Goal: Task Accomplishment & Management: Manage account settings

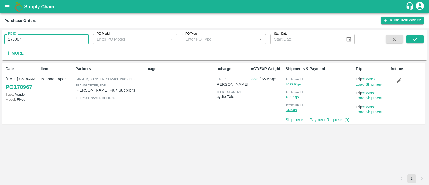
click at [13, 39] on input "170967" at bounding box center [46, 39] width 84 height 10
type input "171200"
click at [417, 38] on icon "submit" at bounding box center [415, 39] width 6 height 6
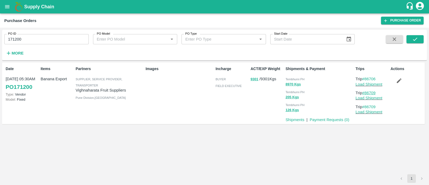
drag, startPoint x: 378, startPoint y: 92, endPoint x: 366, endPoint y: 92, distance: 12.3
click at [366, 92] on p "Trip #86709" at bounding box center [372, 93] width 33 height 6
click at [415, 36] on icon "submit" at bounding box center [415, 39] width 6 height 6
click at [360, 83] on link "Load Shipment" at bounding box center [369, 84] width 27 height 4
click at [393, 81] on button "button" at bounding box center [398, 80] width 17 height 9
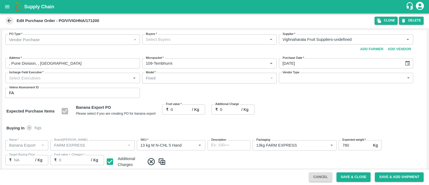
click at [204, 38] on input "Buyers   *" at bounding box center [205, 39] width 123 height 7
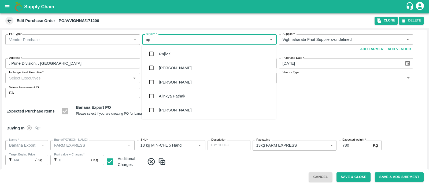
type input "ajit"
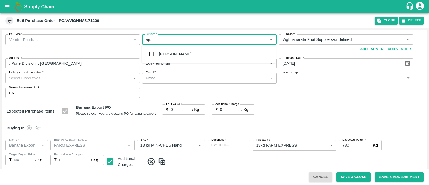
click at [189, 52] on div "Ajit Otari" at bounding box center [209, 54] width 134 height 14
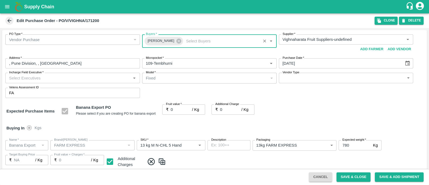
click at [89, 77] on input "Incharge Field Executive   *" at bounding box center [68, 77] width 123 height 7
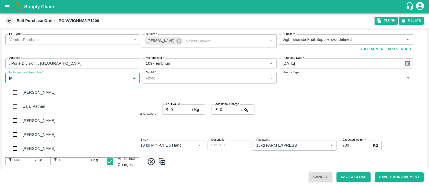
type input "jay"
click at [55, 117] on div "jaydip Tale" at bounding box center [72, 120] width 134 height 14
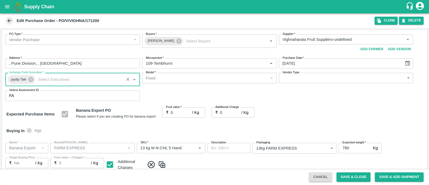
click at [293, 81] on body "Supply Chain Edit Purchase Order - PO/V/VIGHNA/171200 Clone DELETE PO Type   * …" at bounding box center [214, 92] width 429 height 185
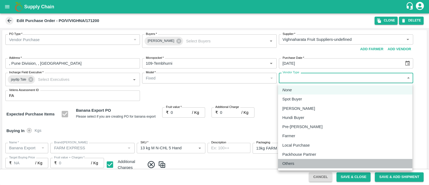
click at [297, 164] on div "Others" at bounding box center [345, 163] width 126 height 6
type input "OTHER"
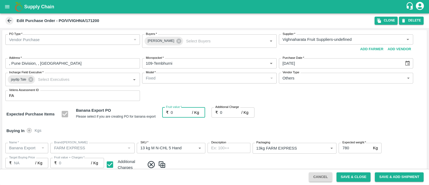
click at [180, 114] on input "0" at bounding box center [181, 112] width 21 height 10
type input "2"
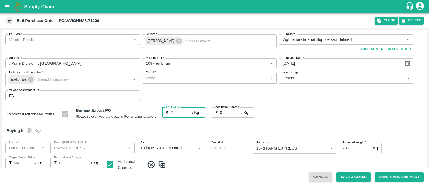
type input "2"
type input "25"
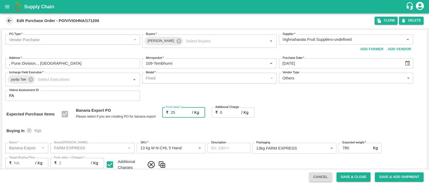
type input "25"
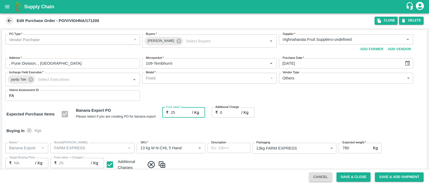
type input "25"
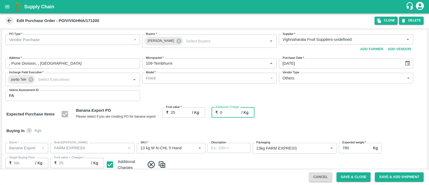
type input "2"
type input "27"
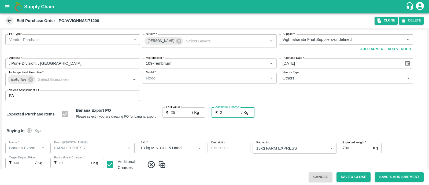
type input "2.7"
type input "27.7"
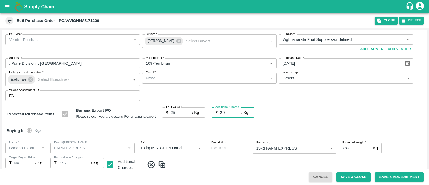
type input "2.75"
type input "27.75"
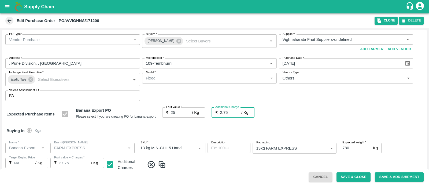
type input "2.75"
click at [301, 102] on div "PO Type   * Vendor Purchase 2 PO Type Buyers   * Ajit Otari Buyers   * Supplier…" at bounding box center [214, 67] width 425 height 75
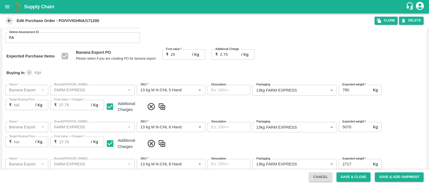
scroll to position [258, 0]
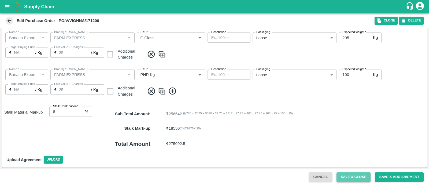
click at [353, 175] on button "Save & Close" at bounding box center [354, 176] width 34 height 9
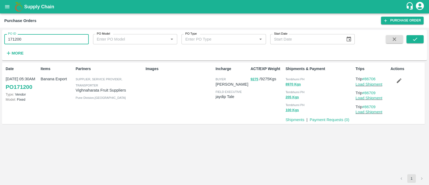
drag, startPoint x: 26, startPoint y: 39, endPoint x: 14, endPoint y: 38, distance: 11.6
click at [14, 38] on input "171200" at bounding box center [46, 39] width 84 height 10
type input "171176"
click at [416, 34] on div "PO ID 171176 PO ID PO Model PO Model   * PO Type PO Type   * Start Date Start D…" at bounding box center [214, 45] width 425 height 26
click at [418, 38] on button "submit" at bounding box center [415, 39] width 17 height 8
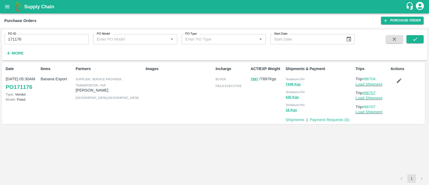
drag, startPoint x: 379, startPoint y: 92, endPoint x: 366, endPoint y: 92, distance: 13.7
click at [366, 92] on p "Trip #86707" at bounding box center [372, 93] width 33 height 6
click at [360, 84] on link "Load Shipment" at bounding box center [369, 84] width 27 height 4
click at [402, 79] on button "button" at bounding box center [398, 80] width 17 height 9
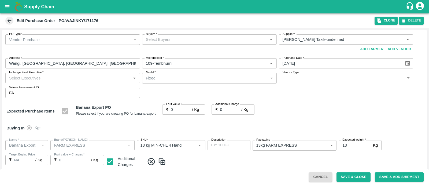
click at [106, 37] on div "Vendor Purchase" at bounding box center [70, 40] width 122 height 6
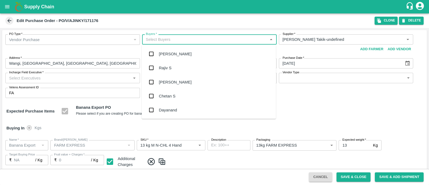
click at [178, 38] on input "Buyers   *" at bounding box center [205, 39] width 123 height 7
type input "ajit"
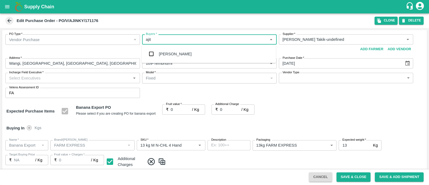
click at [176, 50] on div "Ajit Otari" at bounding box center [209, 54] width 134 height 14
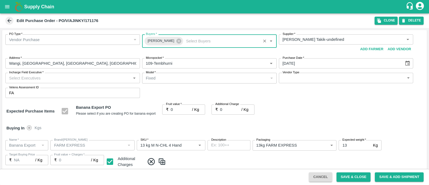
click at [102, 79] on input "Incharge Field Executive   *" at bounding box center [68, 77] width 123 height 7
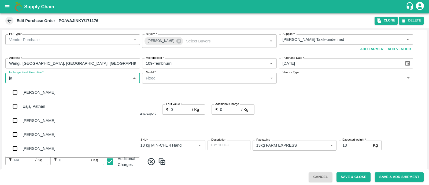
type input "jay"
click at [60, 121] on div "jaydip Tale" at bounding box center [72, 120] width 134 height 14
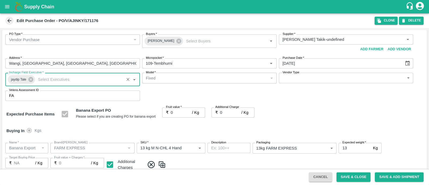
click at [301, 77] on body "Supply Chain Edit Purchase Order - PO/V/AJINKY/171176 Clone DELETE PO Type   * …" at bounding box center [214, 92] width 429 height 185
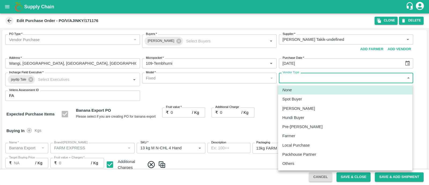
click at [303, 162] on div "Others" at bounding box center [345, 163] width 126 height 6
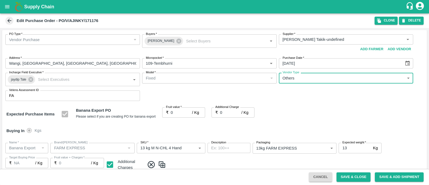
type input "OTHER"
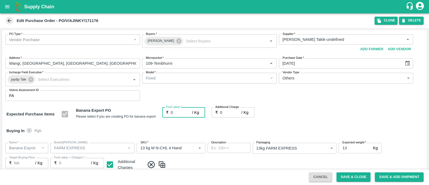
click at [181, 113] on input "0" at bounding box center [181, 112] width 21 height 10
type input "2"
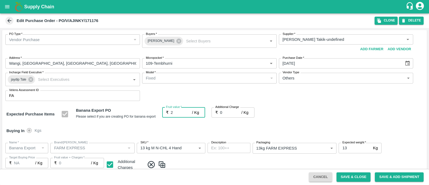
type input "2"
type input "25"
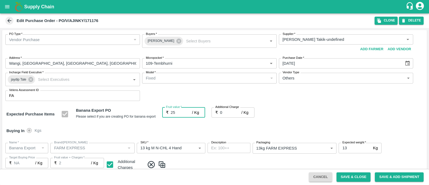
type input "25"
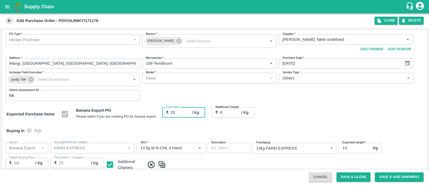
type input "25"
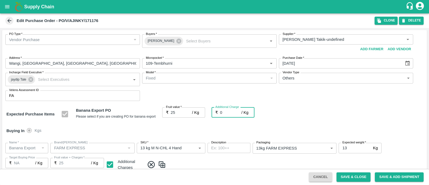
type input "2"
type input "27"
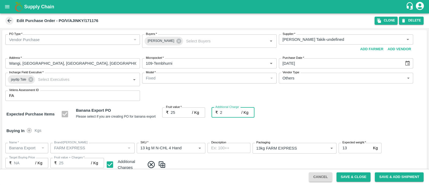
type input "27"
type input "2.7"
type input "27.7"
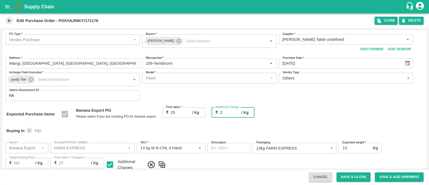
type input "27.7"
type input "2.75"
type input "27.75"
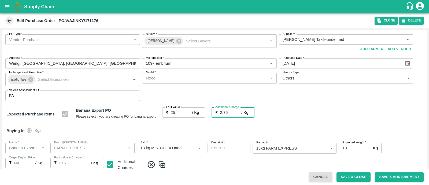
type input "27.75"
type input "2.75"
click at [316, 116] on div "Expected Purchase Items Banana Export PO Please select if you are creating PO f…" at bounding box center [214, 114] width 416 height 14
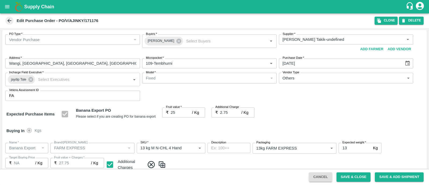
scroll to position [295, 0]
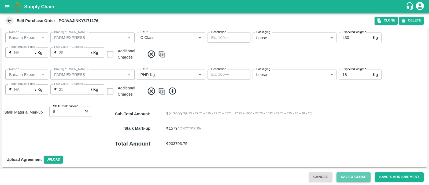
click at [350, 175] on button "Save & Close" at bounding box center [354, 176] width 34 height 9
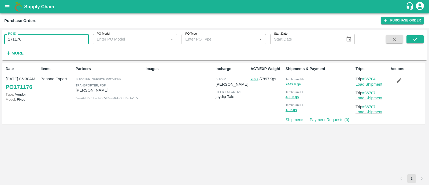
click at [42, 39] on input "171176" at bounding box center [46, 39] width 84 height 10
paste input "text"
type input "171216"
click at [418, 39] on button "submit" at bounding box center [415, 39] width 17 height 8
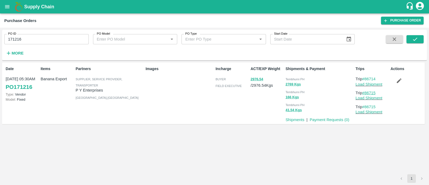
drag, startPoint x: 378, startPoint y: 92, endPoint x: 366, endPoint y: 93, distance: 12.1
click at [366, 93] on p "Trip #86715" at bounding box center [372, 93] width 33 height 6
click at [416, 40] on icon "submit" at bounding box center [415, 39] width 6 height 6
click at [371, 82] on link "Load Shipment" at bounding box center [369, 84] width 27 height 4
click at [397, 79] on icon "button" at bounding box center [399, 81] width 6 height 6
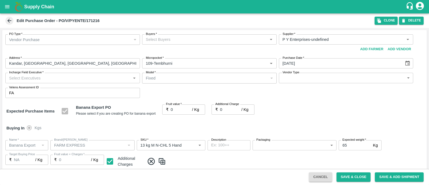
click at [210, 43] on div "Buyers   *" at bounding box center [209, 39] width 135 height 10
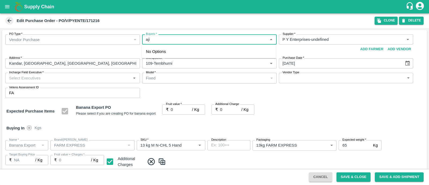
type input "ajit"
click at [179, 52] on div "Ajit Otari" at bounding box center [209, 54] width 134 height 14
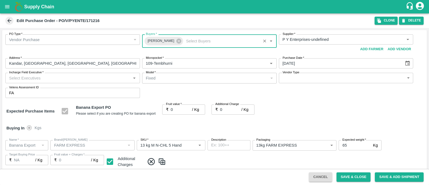
click at [100, 80] on input "Incharge Field Executive   *" at bounding box center [68, 77] width 123 height 7
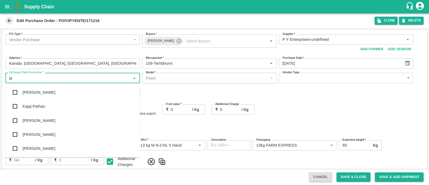
type input "jay"
click at [46, 119] on div "jaydip Tale" at bounding box center [72, 120] width 134 height 14
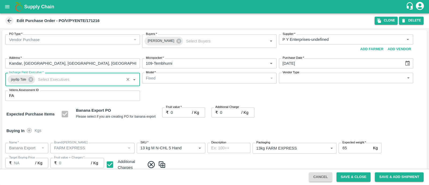
click at [328, 81] on body "Supply Chain Edit Purchase Order - PO/V/PYENTE/171216 Clone DELETE PO Type   * …" at bounding box center [214, 92] width 429 height 185
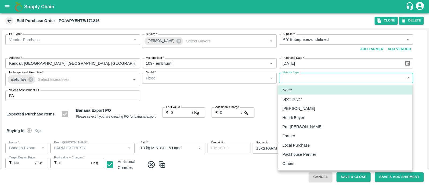
click at [294, 163] on p "Others" at bounding box center [288, 163] width 12 height 6
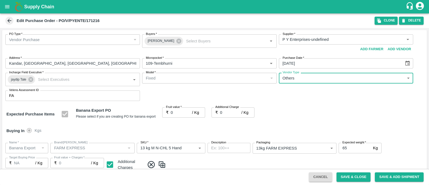
type input "OTHER"
click at [186, 113] on input "0" at bounding box center [181, 112] width 21 height 10
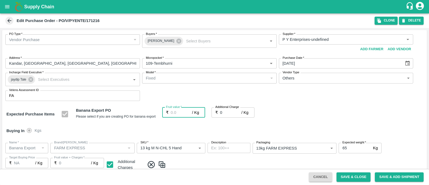
type input "2"
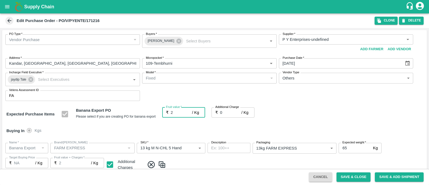
type input "2"
type input "25"
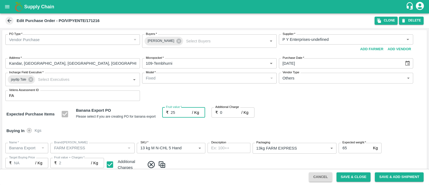
type input "25"
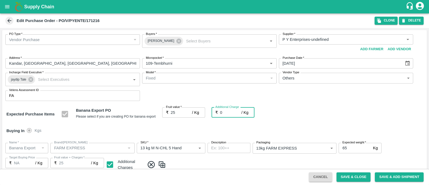
type input "2"
type input "27"
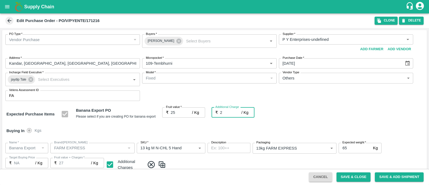
type input "2.7"
type input "27.7"
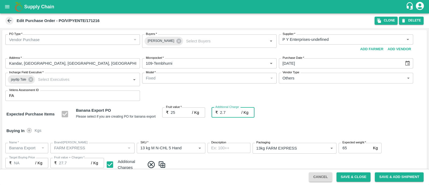
type input "2.75"
type input "27.75"
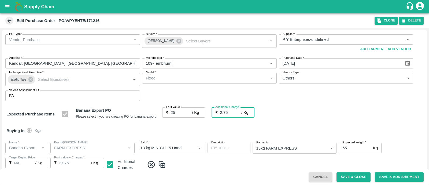
type input "2.75"
click at [287, 117] on div "Expected Purchase Items Banana Export PO Please select if you are creating PO f…" at bounding box center [214, 114] width 416 height 14
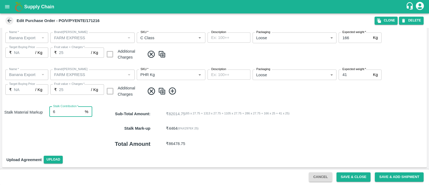
click at [64, 114] on input "6" at bounding box center [66, 111] width 34 height 10
type input "8"
click at [345, 175] on button "Save & Close" at bounding box center [354, 176] width 34 height 9
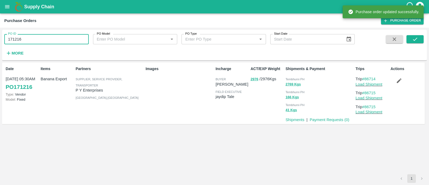
click at [54, 39] on input "171216" at bounding box center [46, 39] width 84 height 10
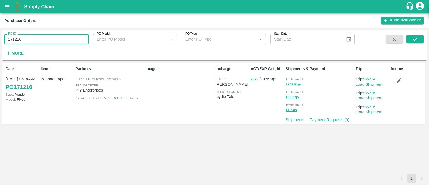
click at [54, 39] on input "171216" at bounding box center [46, 39] width 84 height 10
paste input "text"
type input "171195"
click at [416, 38] on icon "submit" at bounding box center [415, 39] width 6 height 6
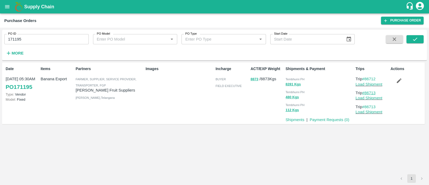
drag, startPoint x: 378, startPoint y: 93, endPoint x: 366, endPoint y: 93, distance: 12.1
click at [366, 93] on p "Trip #86713" at bounding box center [372, 93] width 33 height 6
drag, startPoint x: 379, startPoint y: 78, endPoint x: 365, endPoint y: 79, distance: 14.2
click at [365, 79] on p "Trip #86712" at bounding box center [372, 79] width 33 height 6
click at [373, 85] on link "Load Shipment" at bounding box center [369, 84] width 27 height 4
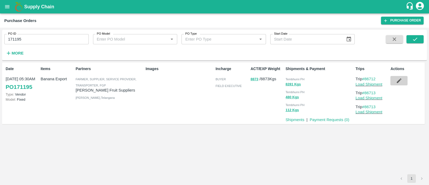
click at [397, 85] on button "button" at bounding box center [398, 80] width 17 height 9
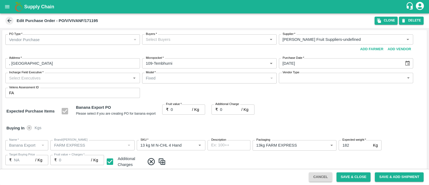
click at [172, 38] on input "Buyers   *" at bounding box center [205, 39] width 123 height 7
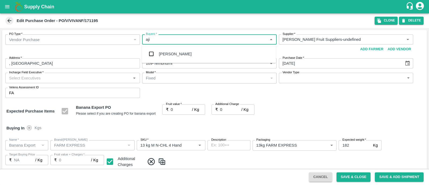
type input "ajit"
click at [164, 54] on div "Ajit Otari" at bounding box center [175, 54] width 33 height 6
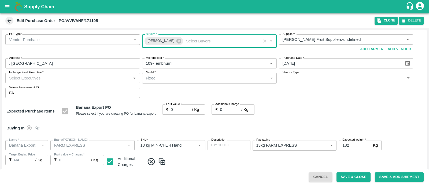
click at [106, 79] on input "Incharge Field Executive   *" at bounding box center [68, 77] width 123 height 7
type input "jay"
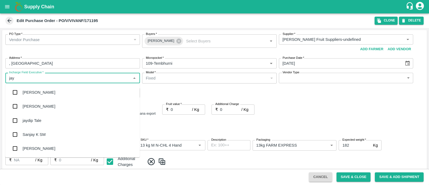
click at [30, 127] on div "jaydip Tale" at bounding box center [72, 120] width 134 height 14
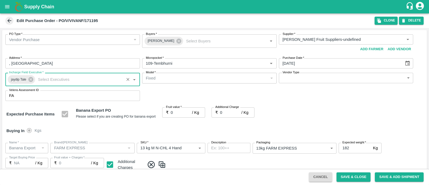
click at [314, 75] on body "Supply Chain Edit Purchase Order - PO/V/VIVANF/171195 Clone DELETE PO Type   * …" at bounding box center [214, 92] width 429 height 185
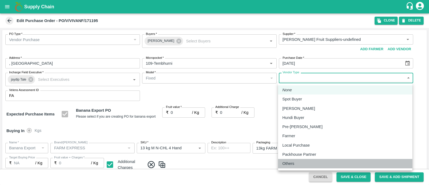
click at [290, 164] on p "Others" at bounding box center [288, 163] width 12 height 6
type input "OTHER"
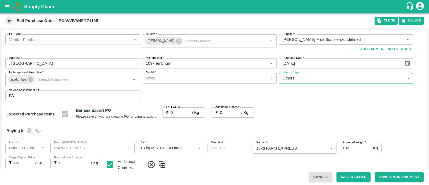
click at [180, 108] on span "*" at bounding box center [181, 106] width 2 height 3
click at [180, 108] on input "0" at bounding box center [181, 112] width 21 height 10
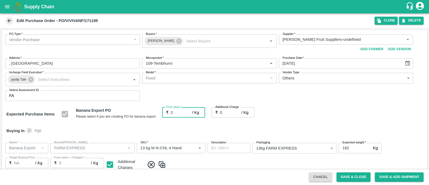
type input "22"
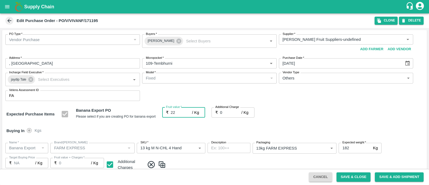
type input "22"
type input "22.5"
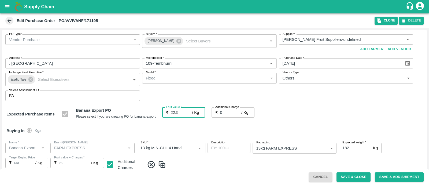
type input "22.5"
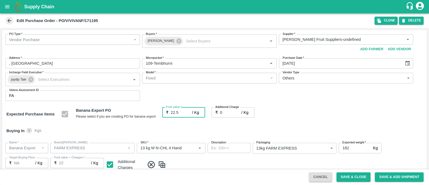
type input "22.5"
click at [227, 112] on input "0" at bounding box center [230, 112] width 21 height 10
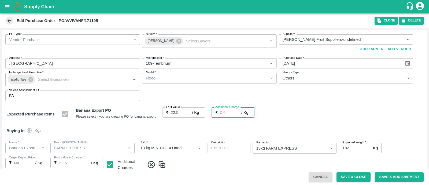
type input "2"
type input "24.5"
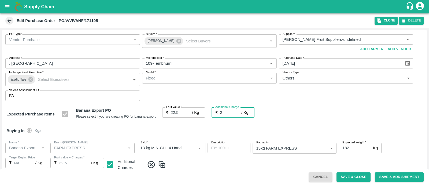
type input "24.5"
type input "2.7"
type input "25.2"
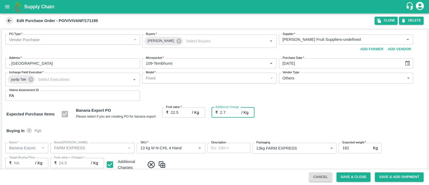
type input "25.2"
type input "2.75"
type input "25.25"
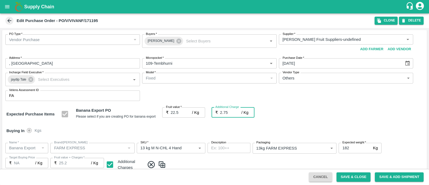
type input "25.25"
type input "2.75"
click at [287, 110] on div "Expected Purchase Items Banana Export PO Please select if you are creating PO f…" at bounding box center [214, 114] width 416 height 14
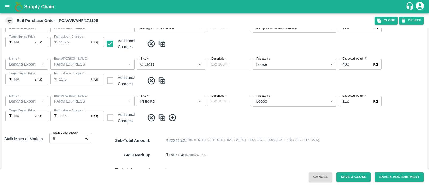
scroll to position [295, 0]
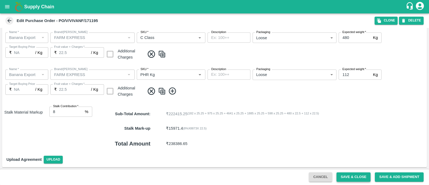
click at [344, 176] on button "Save & Close" at bounding box center [354, 176] width 34 height 9
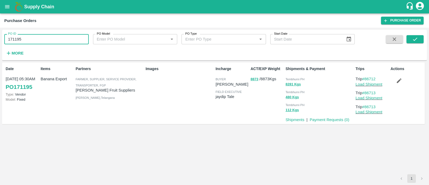
click at [46, 38] on input "171195" at bounding box center [46, 39] width 84 height 10
paste input "text"
type input "171136"
click at [420, 37] on button "submit" at bounding box center [415, 39] width 17 height 8
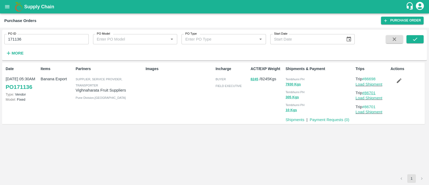
drag, startPoint x: 379, startPoint y: 93, endPoint x: 366, endPoint y: 92, distance: 13.2
click at [366, 92] on p "Trip #86701" at bounding box center [372, 93] width 33 height 6
click at [358, 83] on link "Load Shipment" at bounding box center [369, 84] width 27 height 4
click at [400, 82] on icon "button" at bounding box center [399, 81] width 6 height 6
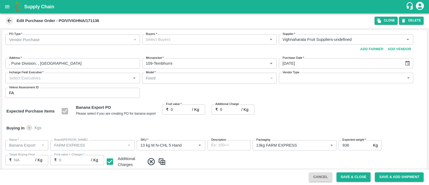
click at [207, 33] on div "PO Type   * Vendor Purchase 2 PO Type Buyers   * Buyers   * Supplier   * Suppli…" at bounding box center [214, 66] width 425 height 72
click at [206, 37] on input "Buyers   *" at bounding box center [205, 39] width 123 height 7
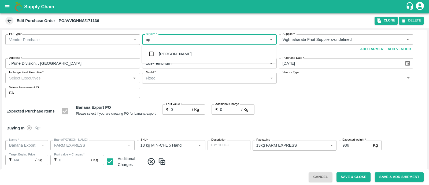
type input "ajit"
click at [178, 53] on div "Ajit Otari" at bounding box center [209, 54] width 134 height 14
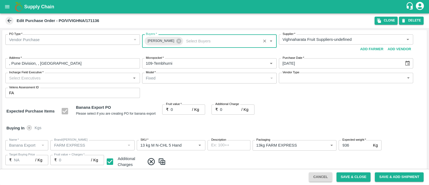
click at [103, 79] on input "Incharge Field Executive   *" at bounding box center [68, 77] width 123 height 7
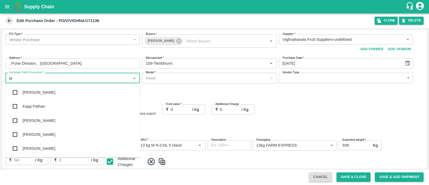
type input "jay"
click at [34, 124] on div "jaydip Tale" at bounding box center [72, 120] width 134 height 14
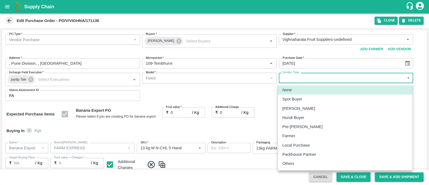
click at [308, 80] on body "Supply Chain Edit Purchase Order - PO/V/VIGHNA/171136 Clone DELETE PO Type   * …" at bounding box center [214, 92] width 429 height 185
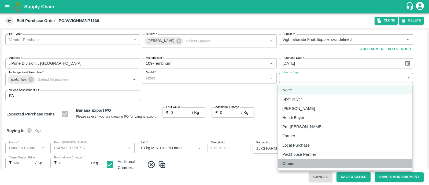
click at [293, 165] on p "Others" at bounding box center [288, 163] width 12 height 6
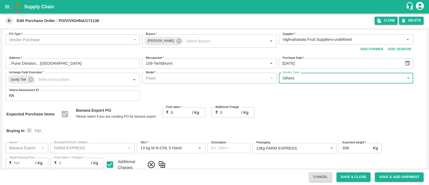
type input "OTHER"
click at [181, 114] on input "0" at bounding box center [181, 112] width 21 height 10
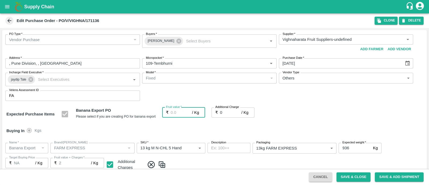
type input "2"
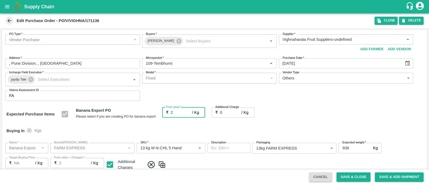
type input "2"
type input "25"
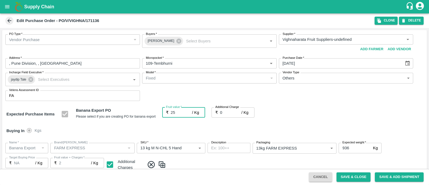
type input "25"
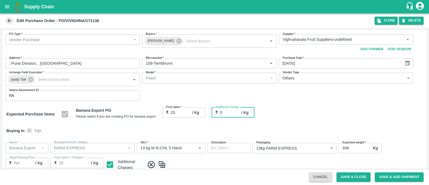
type input "2"
type input "27"
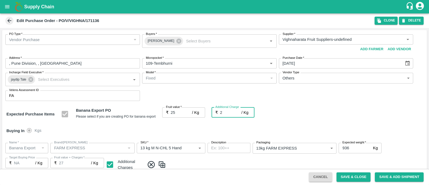
type input "2.7"
type input "27.7"
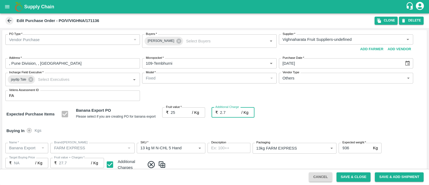
type input "2.75"
type input "27.75"
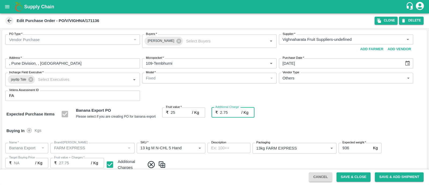
type input "2.75"
click at [281, 133] on div "Buying In Kgs" at bounding box center [214, 131] width 425 height 16
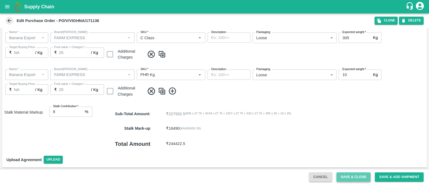
click at [347, 179] on button "Save & Close" at bounding box center [354, 176] width 34 height 9
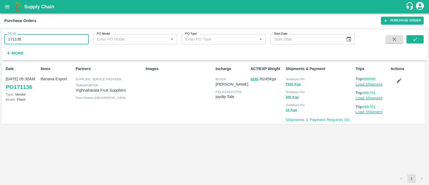
drag, startPoint x: 40, startPoint y: 41, endPoint x: 17, endPoint y: 39, distance: 23.6
click at [17, 39] on input "171136" at bounding box center [46, 39] width 84 height 10
type input "171145"
click at [414, 42] on button "submit" at bounding box center [415, 39] width 17 height 8
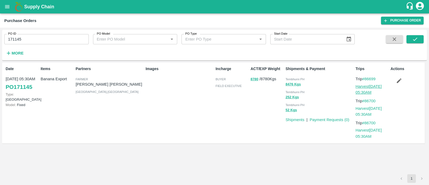
click at [372, 85] on link "Harvest 23 Aug, 05:30AM" at bounding box center [369, 89] width 26 height 10
click at [401, 78] on icon "button" at bounding box center [399, 81] width 6 height 6
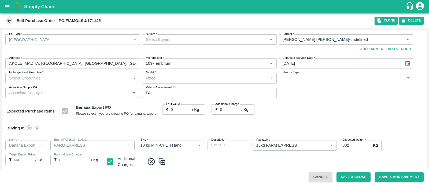
click at [176, 39] on input "Buyers   *" at bounding box center [205, 39] width 123 height 7
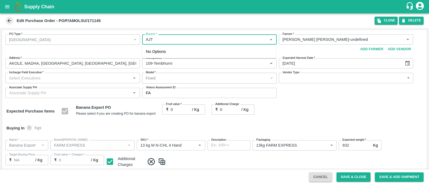
type input "AJIT"
click at [166, 50] on div "Ajit Otari" at bounding box center [209, 54] width 134 height 14
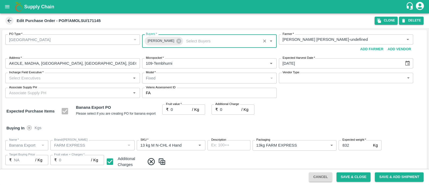
click at [95, 79] on input "Incharge Field Executive   *" at bounding box center [68, 77] width 123 height 7
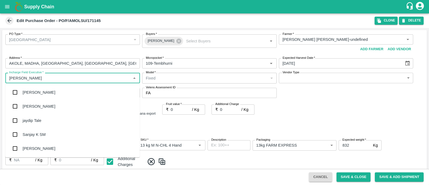
type input "JAY"
click at [49, 117] on div "jaydip Tale" at bounding box center [72, 120] width 134 height 14
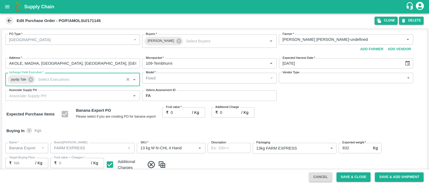
click at [318, 78] on body "Supply Chain Edit Purchase Order - PO/F/AMOLSU/171145 Clone DELETE PO Type   * …" at bounding box center [214, 92] width 429 height 185
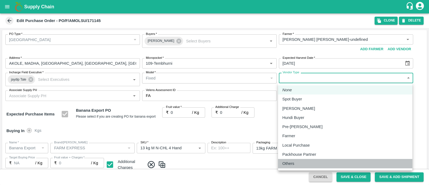
click at [294, 163] on p "Others" at bounding box center [288, 163] width 12 height 6
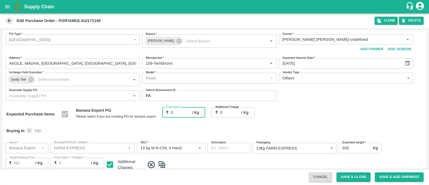
click at [180, 109] on input "0" at bounding box center [181, 112] width 21 height 10
click at [291, 127] on div "Buying In Kgs" at bounding box center [214, 131] width 425 height 16
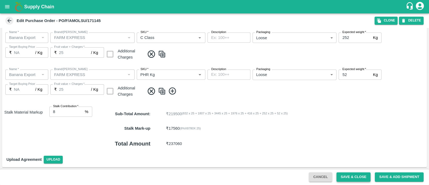
click at [358, 174] on button "Save & Close" at bounding box center [354, 176] width 34 height 9
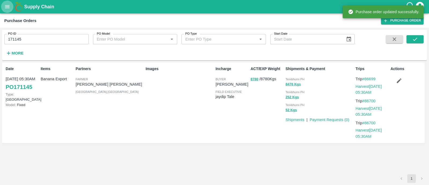
click at [4, 7] on icon "open drawer" at bounding box center [7, 7] width 6 height 6
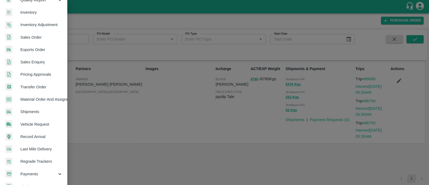
scroll to position [120, 0]
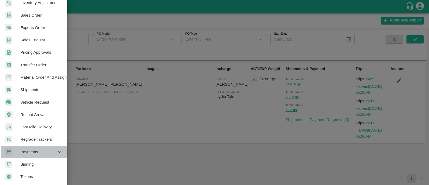
click at [31, 149] on span "Payments" at bounding box center [38, 152] width 36 height 6
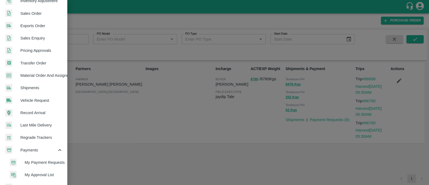
click at [39, 159] on li "My Payment Requests" at bounding box center [35, 162] width 63 height 12
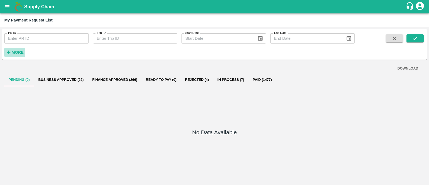
click at [16, 48] on button "More" at bounding box center [14, 52] width 21 height 9
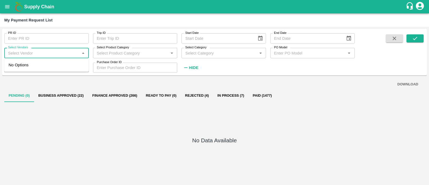
click at [34, 52] on input "Select Vendors" at bounding box center [42, 52] width 72 height 7
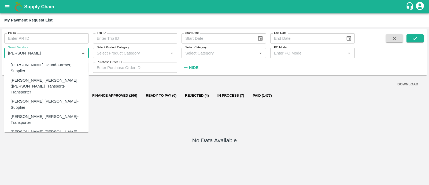
click at [27, 68] on div "Dnyaneshwar Vitthal Daund-Farmer, Supplier" at bounding box center [48, 68] width 74 height 12
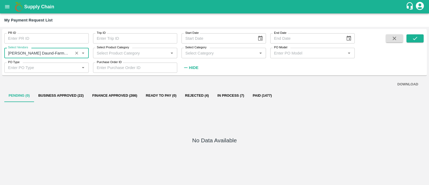
click at [76, 55] on icon "Clear" at bounding box center [76, 52] width 5 height 5
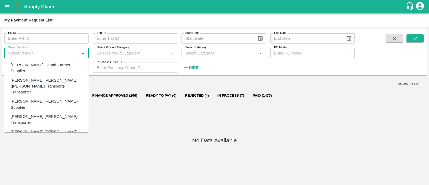
click at [56, 53] on input "Select Vendors" at bounding box center [42, 52] width 72 height 7
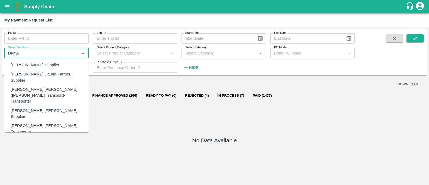
click at [54, 123] on div "Dnyaneshwar Vitthal Godse-Transporter" at bounding box center [48, 129] width 74 height 12
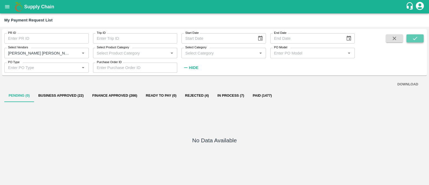
click at [421, 39] on button "submit" at bounding box center [415, 38] width 17 height 8
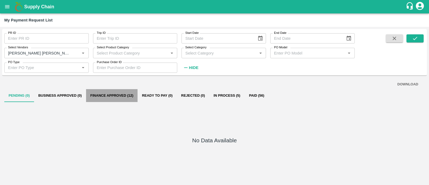
click at [124, 93] on button "Finance Approved (12)" at bounding box center [112, 95] width 52 height 13
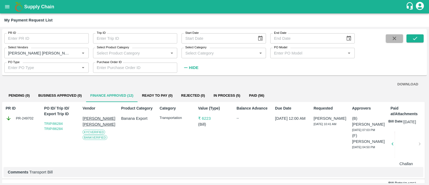
click at [400, 40] on button "button" at bounding box center [394, 38] width 17 height 8
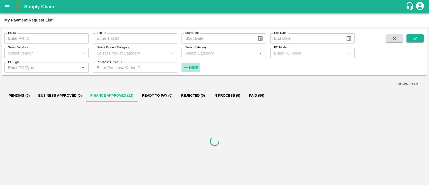
click at [199, 66] on button "Hide" at bounding box center [191, 67] width 18 height 9
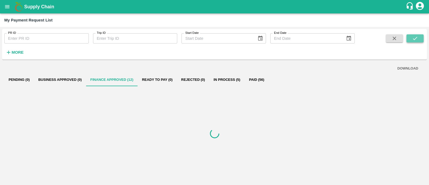
click at [418, 41] on icon "submit" at bounding box center [415, 38] width 6 height 6
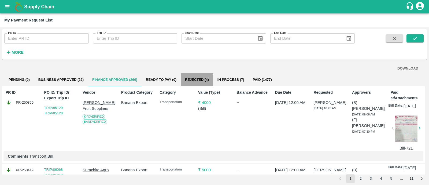
click at [187, 82] on button "Rejected (4)" at bounding box center [197, 79] width 32 height 13
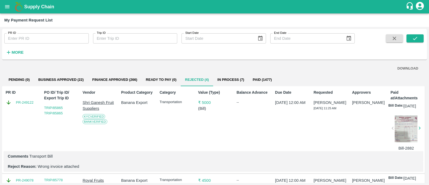
click at [414, 137] on div at bounding box center [406, 128] width 23 height 27
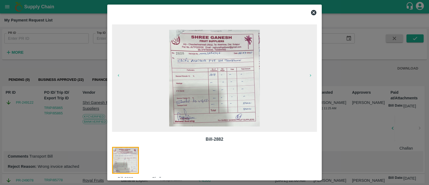
click at [226, 139] on p "Bill-2882" at bounding box center [214, 139] width 196 height 6
click at [315, 13] on icon at bounding box center [313, 12] width 5 height 5
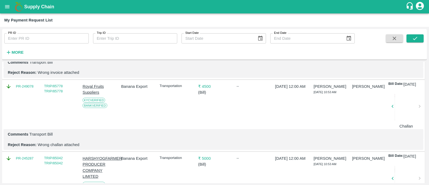
scroll to position [93, 0]
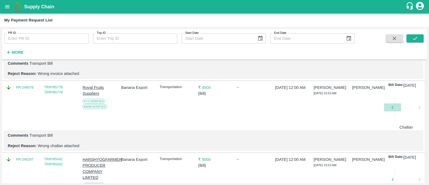
click at [400, 111] on button "button" at bounding box center [392, 107] width 17 height 8
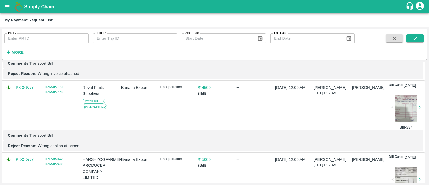
click at [400, 121] on div at bounding box center [406, 108] width 23 height 27
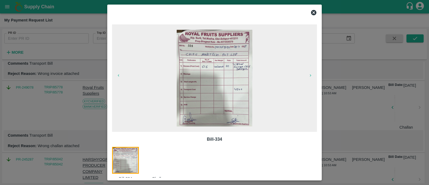
click at [164, 158] on div at bounding box center [161, 164] width 33 height 35
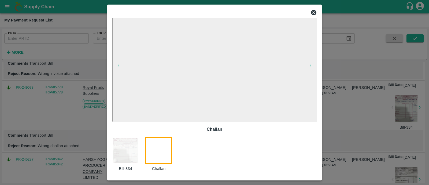
click at [169, 127] on p "Challan" at bounding box center [214, 129] width 196 height 6
click at [314, 13] on icon at bounding box center [313, 12] width 5 height 5
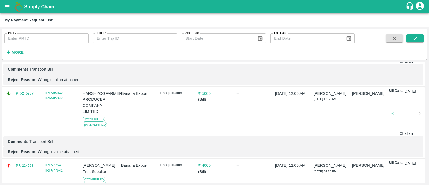
scroll to position [159, 0]
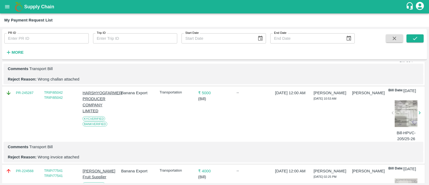
click at [398, 126] on div at bounding box center [406, 113] width 23 height 27
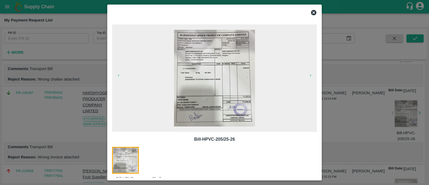
click at [236, 66] on img at bounding box center [214, 78] width 81 height 97
click at [315, 13] on icon at bounding box center [313, 12] width 5 height 5
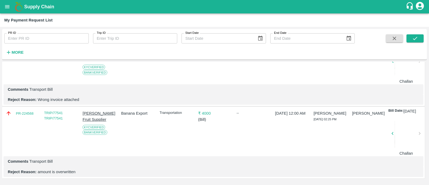
scroll to position [235, 0]
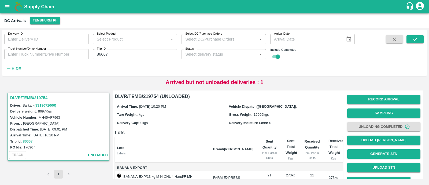
click at [142, 54] on input "86667" at bounding box center [135, 54] width 84 height 10
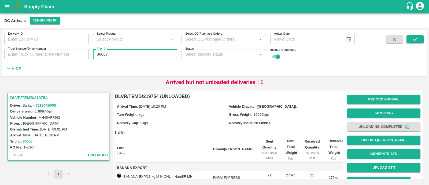
click at [142, 54] on input "86667" at bounding box center [135, 54] width 84 height 10
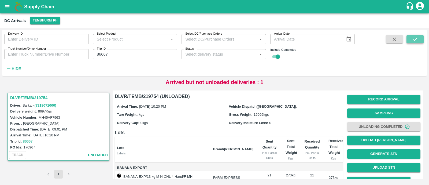
click at [413, 41] on icon "submit" at bounding box center [415, 39] width 6 height 6
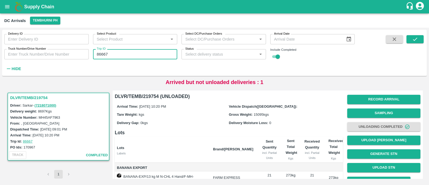
click at [112, 56] on input "86667" at bounding box center [135, 54] width 84 height 10
paste input "text"
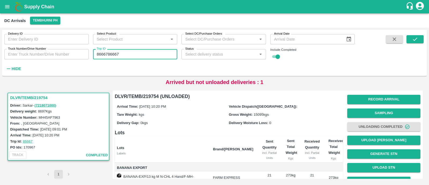
paste input "text"
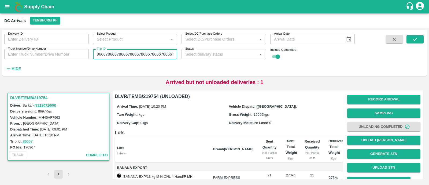
paste input "text"
type input "8"
paste input "text"
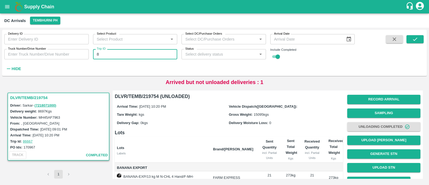
type input "8"
type input "86709"
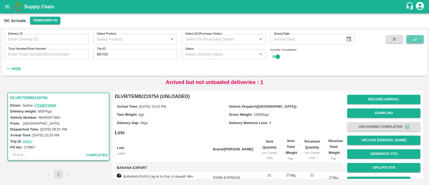
click at [415, 38] on icon "submit" at bounding box center [415, 39] width 6 height 6
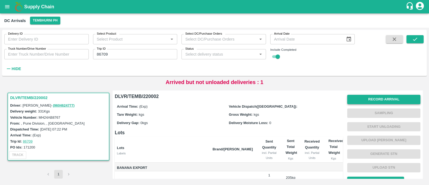
click at [398, 100] on button "Record Arrival" at bounding box center [383, 99] width 73 height 9
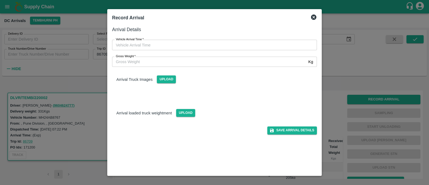
type input "DD/MM/YYYY hh:mm aa"
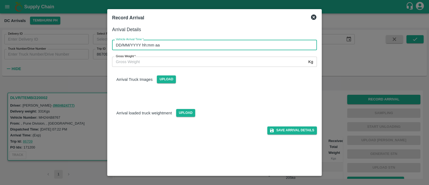
click at [217, 45] on input "DD/MM/YYYY hh:mm aa" at bounding box center [212, 45] width 201 height 10
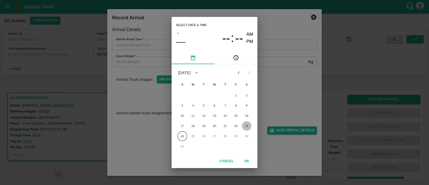
click at [248, 127] on button "23" at bounding box center [247, 126] width 10 height 10
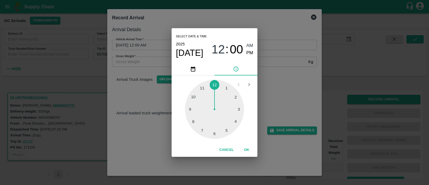
click at [190, 108] on div at bounding box center [214, 109] width 59 height 59
click at [202, 92] on div at bounding box center [214, 109] width 59 height 59
click at [252, 53] on span "PM" at bounding box center [249, 52] width 7 height 7
type input "23/08/2025 09:54 PM"
click at [250, 150] on button "OK" at bounding box center [246, 149] width 17 height 9
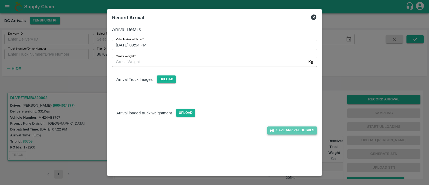
click at [304, 131] on button "Save Arrival Details" at bounding box center [292, 130] width 50 height 8
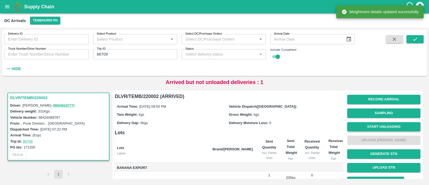
click at [379, 126] on button "Start Unloading" at bounding box center [383, 126] width 73 height 9
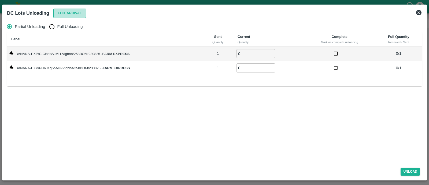
click at [83, 15] on button "Edit Arrival" at bounding box center [69, 13] width 33 height 9
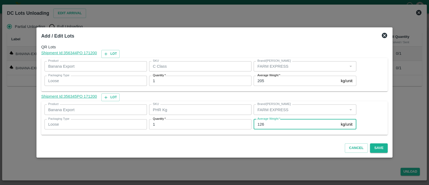
click at [264, 122] on input "126" at bounding box center [296, 124] width 85 height 10
type input "100"
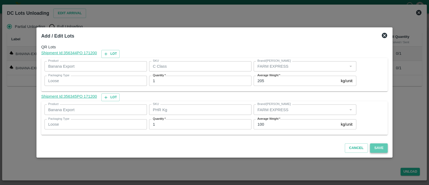
click at [371, 148] on button "Save" at bounding box center [379, 147] width 18 height 9
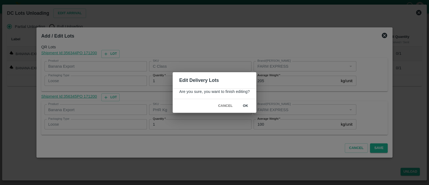
click at [248, 106] on button "ok" at bounding box center [245, 105] width 17 height 9
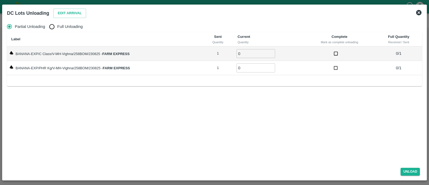
click at [58, 26] on span "Full Unloading" at bounding box center [69, 27] width 25 height 6
click at [57, 26] on input "Full Unloading" at bounding box center [51, 26] width 11 height 11
radio input "true"
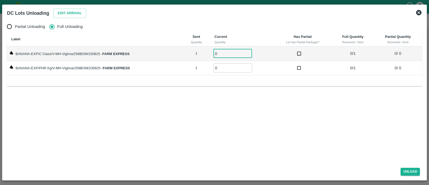
click at [226, 55] on input "0" at bounding box center [232, 53] width 39 height 9
type input "01"
click at [224, 70] on input "0" at bounding box center [232, 67] width 39 height 9
type input "01"
click at [409, 174] on button "Unload" at bounding box center [410, 172] width 19 height 8
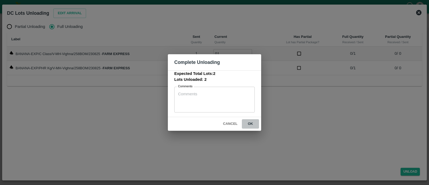
click at [255, 120] on button "ok" at bounding box center [250, 123] width 17 height 9
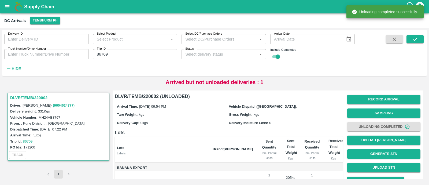
scroll to position [39, 0]
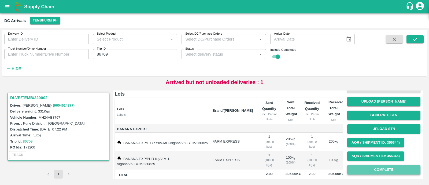
click at [368, 171] on button "Complete" at bounding box center [383, 169] width 73 height 9
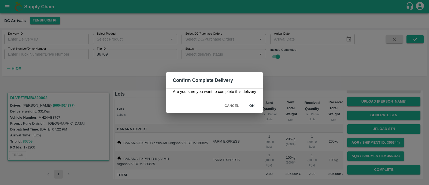
click at [257, 105] on button "ok" at bounding box center [252, 105] width 17 height 9
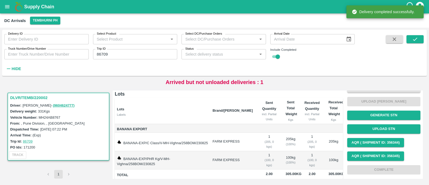
click at [120, 55] on input "86709" at bounding box center [135, 54] width 84 height 10
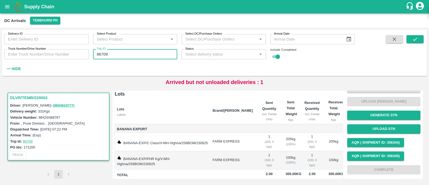
click at [120, 55] on input "86709" at bounding box center [135, 54] width 84 height 10
type input "86707"
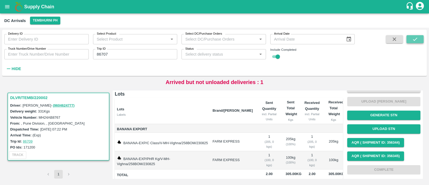
click at [417, 38] on icon "submit" at bounding box center [415, 39] width 4 height 3
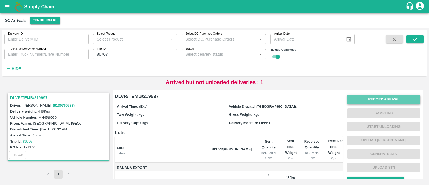
click at [399, 100] on button "Record Arrival" at bounding box center [383, 99] width 73 height 9
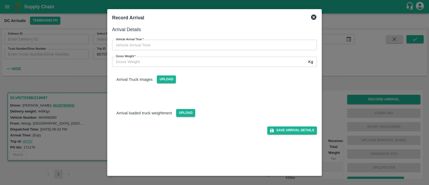
type input "DD/MM/YYYY hh:mm aa"
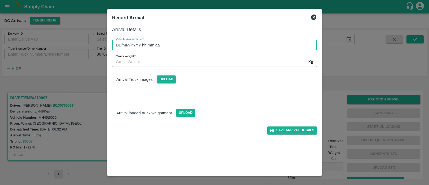
click at [181, 46] on input "DD/MM/YYYY hh:mm aa" at bounding box center [212, 45] width 201 height 10
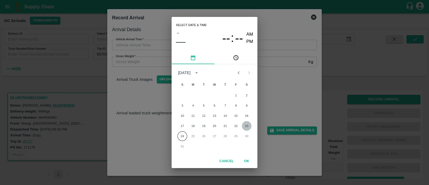
click at [247, 126] on button "23" at bounding box center [247, 126] width 10 height 10
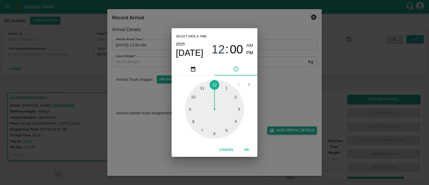
click at [192, 110] on div at bounding box center [214, 109] width 59 height 59
click at [248, 51] on span "PM" at bounding box center [249, 52] width 7 height 7
type input "23/08/2025 09:45 PM"
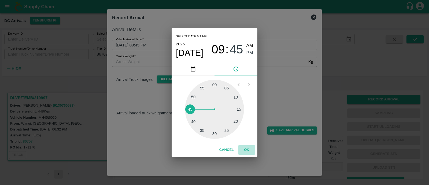
click at [248, 147] on button "OK" at bounding box center [246, 149] width 17 height 9
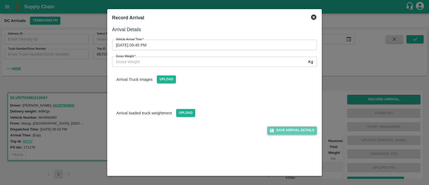
click at [293, 132] on button "Save Arrival Details" at bounding box center [292, 130] width 50 height 8
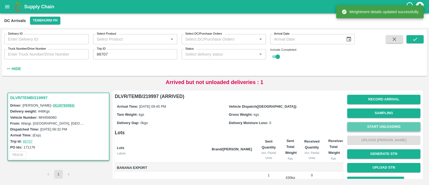
click at [380, 123] on button "Start Unloading" at bounding box center [383, 126] width 73 height 9
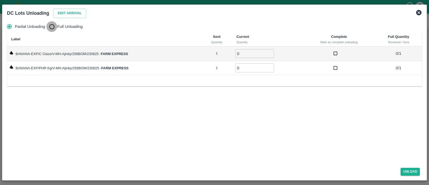
click at [51, 29] on input "Full Unloading" at bounding box center [51, 26] width 11 height 11
radio input "true"
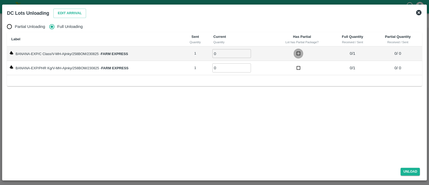
click at [224, 57] on input "0" at bounding box center [231, 53] width 39 height 9
click at [223, 51] on input "0" at bounding box center [231, 53] width 39 height 9
type input "01"
click at [227, 69] on input "0" at bounding box center [231, 67] width 39 height 9
type input "01"
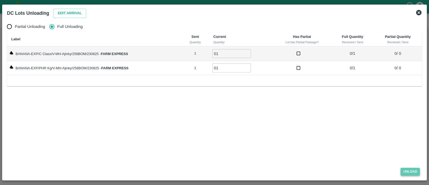
click at [410, 168] on button "Unload" at bounding box center [410, 172] width 19 height 8
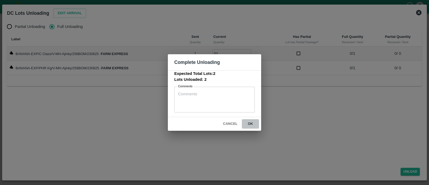
click at [253, 127] on button "ok" at bounding box center [250, 123] width 17 height 9
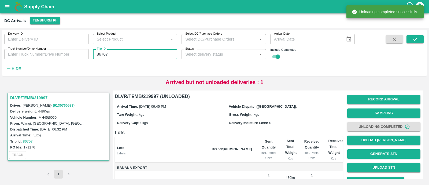
click at [139, 53] on input "86707" at bounding box center [135, 54] width 84 height 10
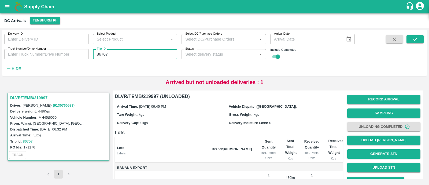
click at [139, 53] on input "86707" at bounding box center [135, 54] width 84 height 10
paste input "text"
click at [123, 54] on input "171216" at bounding box center [135, 54] width 84 height 10
type input "1"
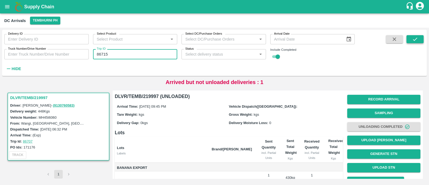
type input "86715"
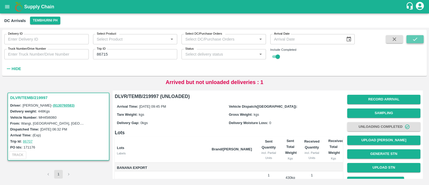
click at [418, 41] on button "submit" at bounding box center [415, 39] width 17 height 8
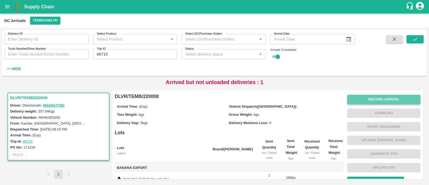
click at [398, 100] on button "Record Arrival" at bounding box center [383, 99] width 73 height 9
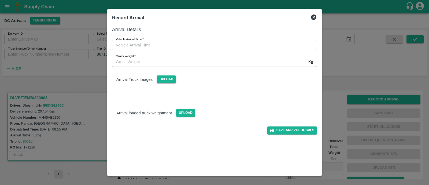
type input "DD/MM/YYYY hh:mm aa"
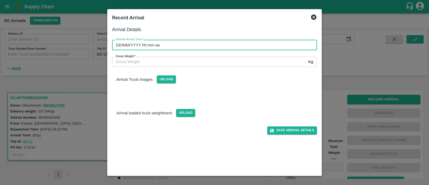
click at [168, 47] on input "DD/MM/YYYY hh:mm aa" at bounding box center [212, 45] width 201 height 10
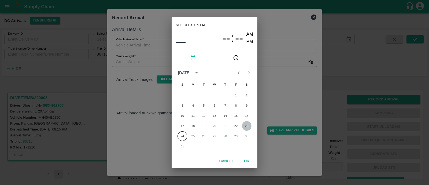
click at [245, 125] on button "23" at bounding box center [247, 126] width 10 height 10
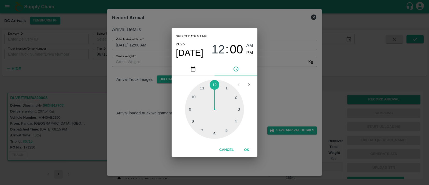
click at [192, 111] on div at bounding box center [214, 109] width 59 height 59
click at [200, 121] on div at bounding box center [214, 109] width 59 height 59
click at [204, 127] on div at bounding box center [214, 109] width 59 height 59
click at [248, 52] on span "PM" at bounding box center [249, 52] width 7 height 7
type input "23/08/2025 09:35 PM"
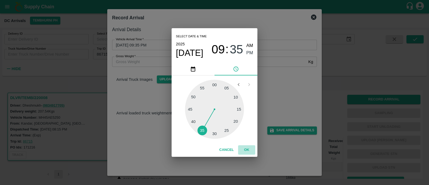
click at [245, 149] on button "OK" at bounding box center [246, 149] width 17 height 9
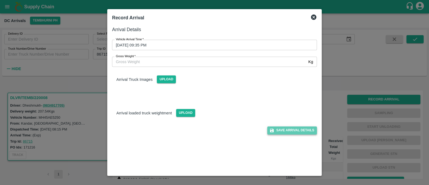
click at [301, 128] on button "Save Arrival Details" at bounding box center [292, 130] width 50 height 8
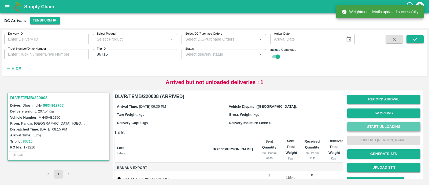
click at [394, 127] on button "Start Unloading" at bounding box center [383, 126] width 73 height 9
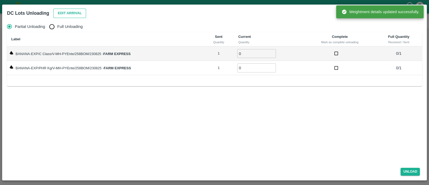
click at [78, 16] on button "Edit Arrival" at bounding box center [69, 13] width 33 height 9
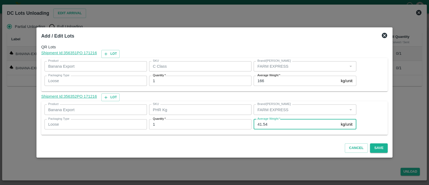
click at [270, 123] on input "41.54" at bounding box center [296, 124] width 85 height 10
type input "41"
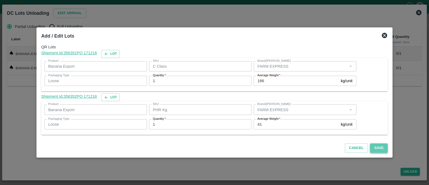
click at [377, 150] on button "Save" at bounding box center [379, 147] width 18 height 9
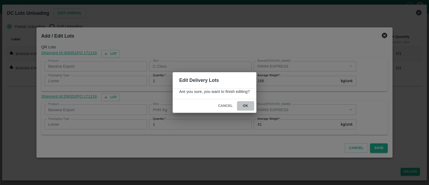
click at [243, 105] on button "ok" at bounding box center [245, 105] width 17 height 9
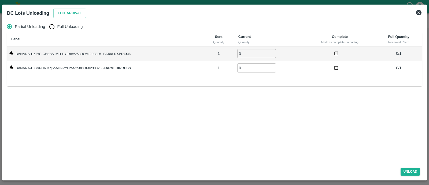
click at [62, 26] on span "Full Unloading" at bounding box center [69, 27] width 25 height 6
click at [57, 26] on input "Full Unloading" at bounding box center [51, 26] width 11 height 11
radio input "true"
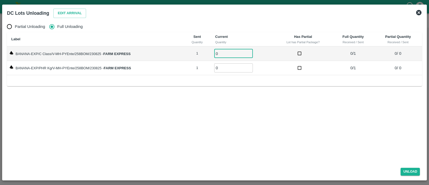
click at [225, 56] on input "0" at bounding box center [233, 53] width 39 height 9
type input "01"
click at [227, 66] on input "0" at bounding box center [233, 67] width 39 height 9
type input "01"
click at [409, 168] on button "Unload" at bounding box center [410, 172] width 19 height 8
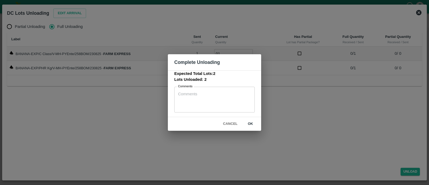
click at [252, 120] on button "ok" at bounding box center [250, 123] width 17 height 9
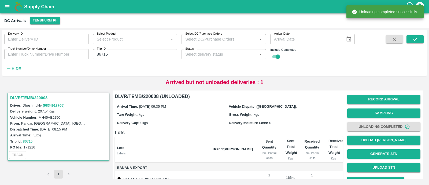
scroll to position [39, 0]
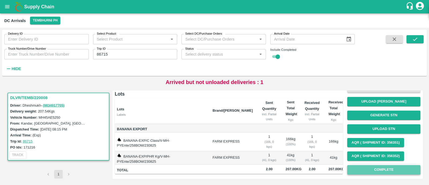
click at [360, 168] on button "Complete" at bounding box center [383, 169] width 73 height 9
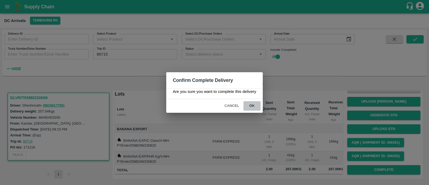
click at [251, 105] on button "ok" at bounding box center [252, 105] width 17 height 9
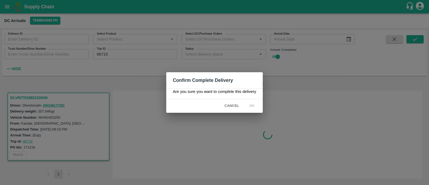
scroll to position [0, 0]
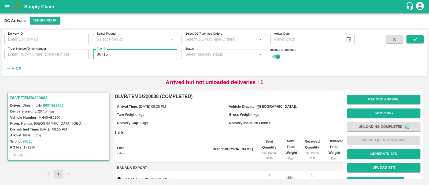
click at [155, 52] on input "86715" at bounding box center [135, 54] width 84 height 10
paste input "text"
type input "1"
type input "86713"
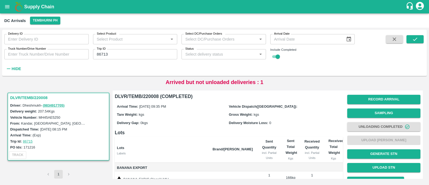
click at [416, 34] on div "Delivery ID Delivery ID Select Product Select Product   * Select DC/Purchase Or…" at bounding box center [214, 53] width 425 height 42
click at [417, 36] on icon "submit" at bounding box center [415, 39] width 6 height 6
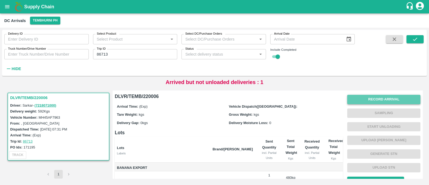
click at [388, 100] on button "Record Arrival" at bounding box center [383, 99] width 73 height 9
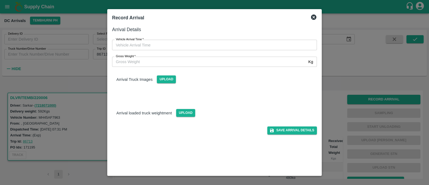
type input "DD/MM/YYYY hh:mm aa"
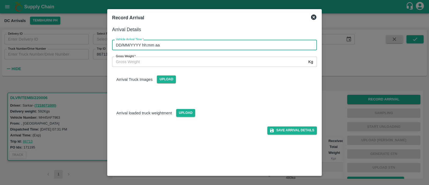
click at [171, 44] on input "DD/MM/YYYY hh:mm aa" at bounding box center [212, 45] width 201 height 10
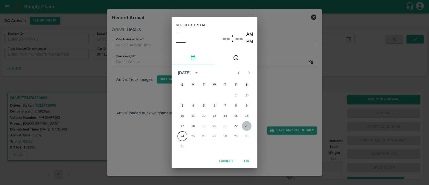
click at [246, 129] on button "23" at bounding box center [247, 126] width 10 height 10
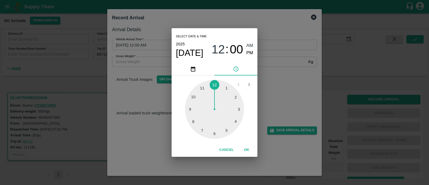
click at [191, 110] on div at bounding box center [214, 109] width 59 height 59
click at [241, 117] on div at bounding box center [214, 109] width 59 height 59
click at [249, 51] on span "PM" at bounding box center [249, 52] width 7 height 7
type input "23/08/2025 09:18 PM"
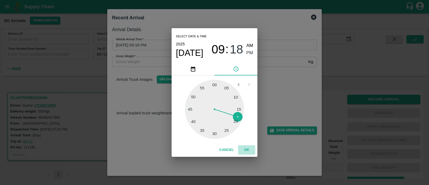
click at [246, 152] on button "OK" at bounding box center [246, 149] width 17 height 9
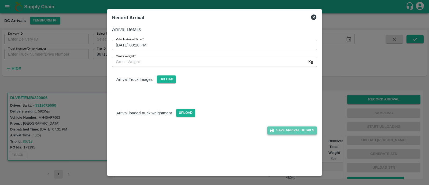
click at [296, 131] on button "Save Arrival Details" at bounding box center [292, 130] width 50 height 8
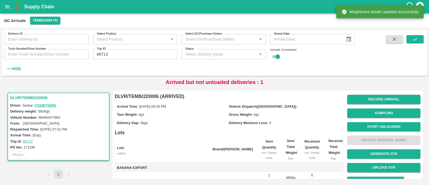
click at [375, 121] on span "Start Unloading" at bounding box center [383, 127] width 73 height 14
click at [376, 123] on button "Start Unloading" at bounding box center [383, 126] width 73 height 9
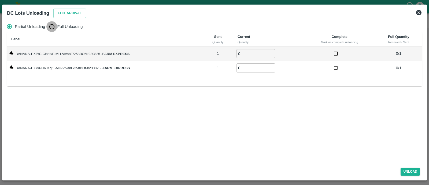
click at [55, 24] on input "Full Unloading" at bounding box center [51, 26] width 11 height 11
radio input "true"
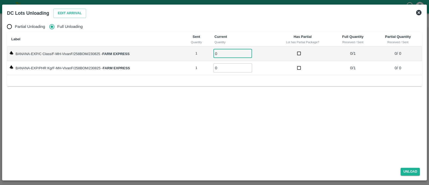
click at [231, 51] on input "0" at bounding box center [232, 53] width 39 height 9
type input "01"
click at [227, 70] on input "0" at bounding box center [232, 67] width 39 height 9
type input "01"
click at [406, 168] on button "Unload" at bounding box center [410, 172] width 19 height 8
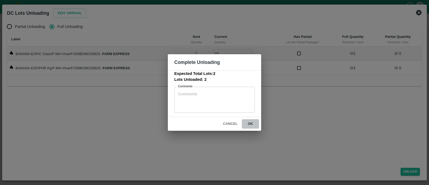
click at [256, 126] on button "ok" at bounding box center [250, 123] width 17 height 9
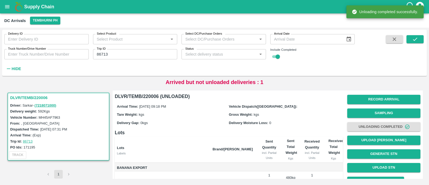
scroll to position [39, 0]
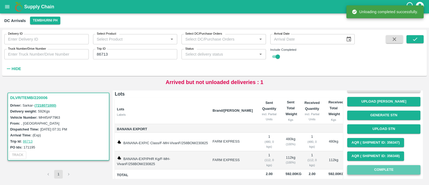
click at [361, 172] on button "Complete" at bounding box center [383, 169] width 73 height 9
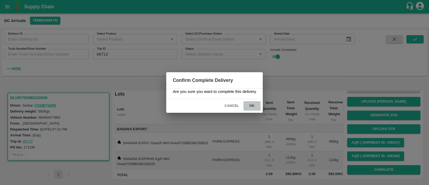
click at [257, 110] on button "ok" at bounding box center [252, 105] width 17 height 9
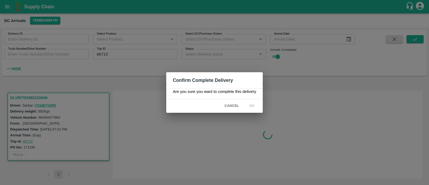
scroll to position [0, 0]
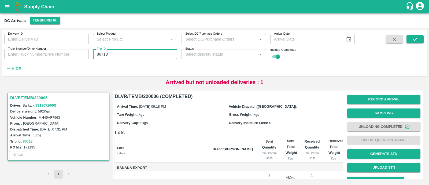
click at [114, 52] on input "86713" at bounding box center [135, 54] width 84 height 10
paste input "text"
click at [114, 52] on input "171136" at bounding box center [135, 54] width 84 height 10
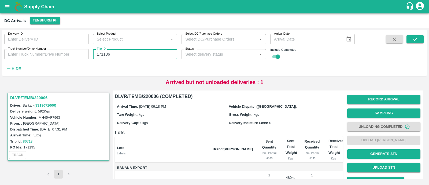
click at [114, 52] on input "171136" at bounding box center [135, 54] width 84 height 10
type input "86701"
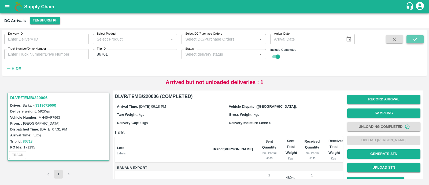
click at [418, 39] on button "submit" at bounding box center [415, 39] width 17 height 8
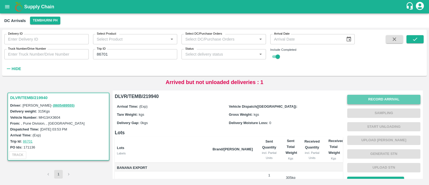
click at [385, 100] on button "Record Arrival" at bounding box center [383, 99] width 73 height 9
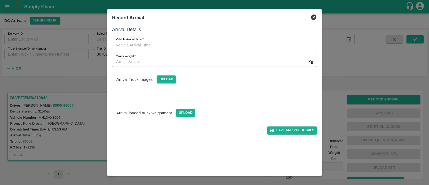
type input "DD/MM/YYYY hh:mm aa"
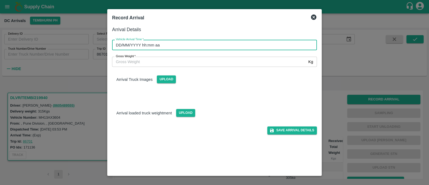
click at [147, 48] on input "DD/MM/YYYY hh:mm aa" at bounding box center [212, 45] width 201 height 10
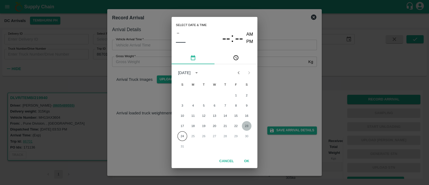
click at [249, 126] on button "23" at bounding box center [247, 126] width 10 height 10
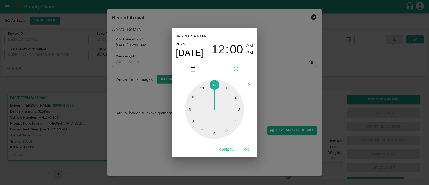
click at [190, 110] on div at bounding box center [214, 109] width 59 height 59
click at [253, 55] on span "PM" at bounding box center [249, 52] width 7 height 7
type input "23/08/2025 09:00 PM"
click at [246, 149] on button "OK" at bounding box center [246, 149] width 17 height 9
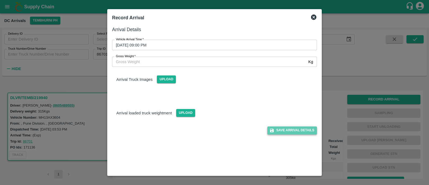
click at [292, 131] on button "Save Arrival Details" at bounding box center [292, 130] width 50 height 8
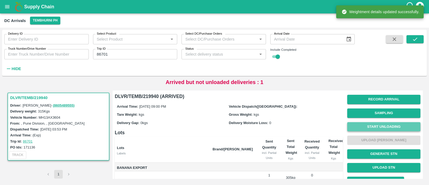
click at [385, 127] on button "Start Unloading" at bounding box center [383, 126] width 73 height 9
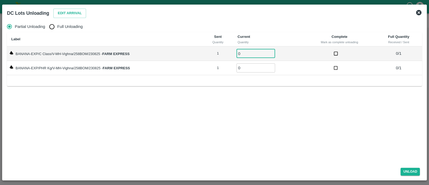
click at [251, 53] on input "0" at bounding box center [256, 53] width 39 height 9
click at [52, 26] on input "Full Unloading" at bounding box center [51, 26] width 11 height 11
radio input "true"
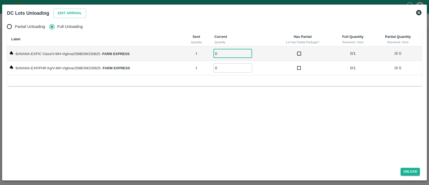
click at [224, 52] on input "0" at bounding box center [232, 53] width 39 height 9
type input "01"
click at [224, 67] on input "0" at bounding box center [232, 67] width 39 height 9
type input "01"
click at [407, 171] on button "Unload" at bounding box center [410, 172] width 19 height 8
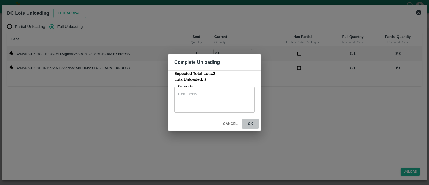
click at [250, 122] on button "ok" at bounding box center [250, 123] width 17 height 9
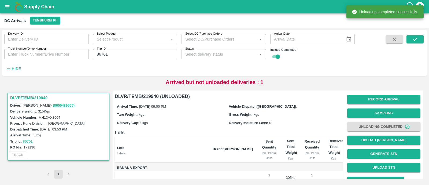
scroll to position [39, 0]
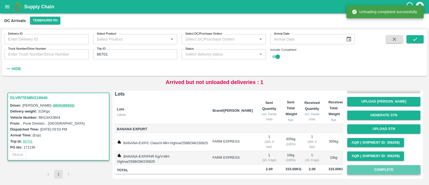
click at [367, 168] on button "Complete" at bounding box center [383, 169] width 73 height 9
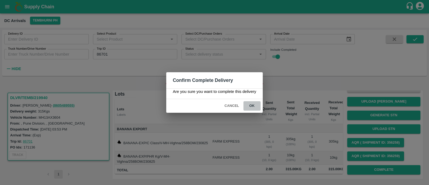
click at [256, 105] on button "ok" at bounding box center [252, 105] width 17 height 9
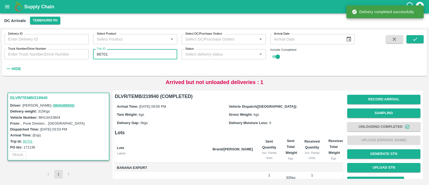
click at [119, 55] on input "86701" at bounding box center [135, 54] width 84 height 10
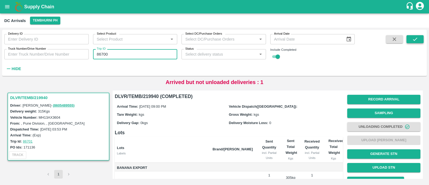
type input "86700"
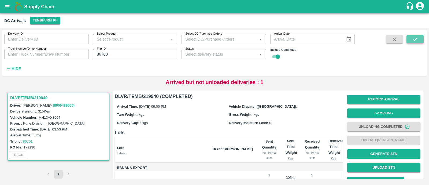
click at [418, 36] on button "submit" at bounding box center [415, 39] width 17 height 8
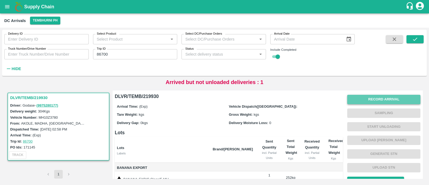
click at [388, 98] on button "Record Arrival" at bounding box center [383, 99] width 73 height 9
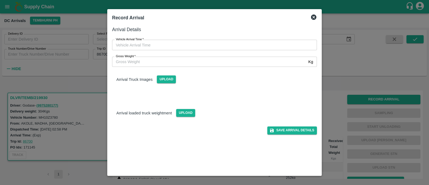
type input "DD/MM/YYYY hh:mm aa"
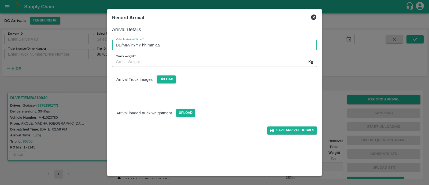
click at [162, 45] on input "DD/MM/YYYY hh:mm aa" at bounding box center [212, 45] width 201 height 10
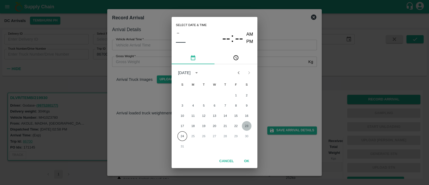
click at [245, 125] on button "23" at bounding box center [247, 126] width 10 height 10
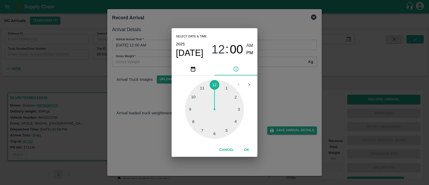
click at [195, 120] on div at bounding box center [214, 109] width 59 height 59
click at [203, 89] on div at bounding box center [214, 109] width 59 height 59
click at [194, 98] on div at bounding box center [214, 109] width 59 height 59
drag, startPoint x: 257, startPoint y: 50, endPoint x: 252, endPoint y: 51, distance: 5.5
click at [252, 51] on div "Select date & time 2025 Aug 23 08 : 50 AM PM" at bounding box center [215, 45] width 86 height 34
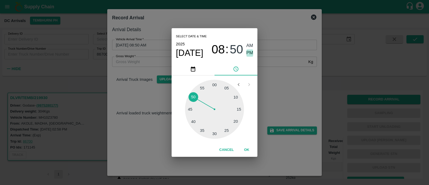
click at [252, 51] on span "PM" at bounding box center [249, 52] width 7 height 7
type input "23/08/2025 08:50 PM"
click at [246, 146] on button "OK" at bounding box center [246, 149] width 17 height 9
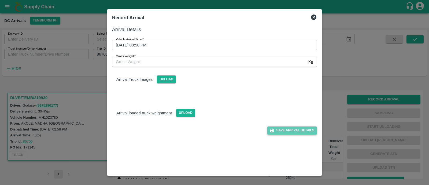
click at [285, 131] on button "Save Arrival Details" at bounding box center [292, 130] width 50 height 8
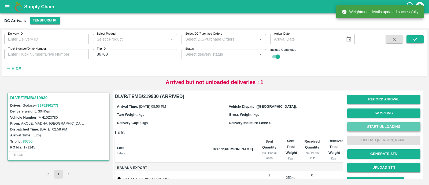
click at [375, 127] on button "Start Unloading" at bounding box center [383, 126] width 73 height 9
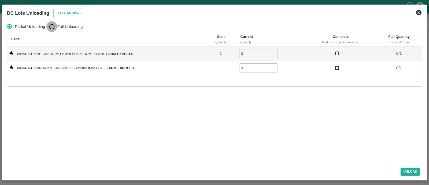
click at [54, 29] on input "Full Unloading" at bounding box center [51, 26] width 11 height 11
radio input "true"
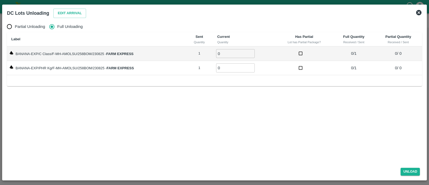
click at [228, 52] on input "0" at bounding box center [235, 53] width 39 height 9
type input "01"
click at [227, 69] on input "0" at bounding box center [235, 67] width 39 height 9
type input "01"
click at [405, 172] on button "Unload" at bounding box center [410, 172] width 19 height 8
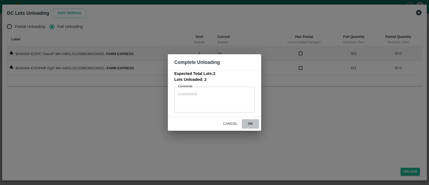
click at [254, 122] on button "ok" at bounding box center [250, 123] width 17 height 9
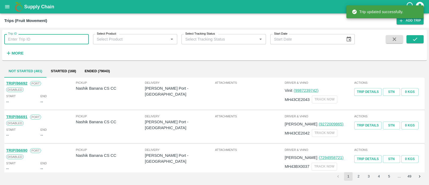
drag, startPoint x: 0, startPoint y: 0, endPoint x: 51, endPoint y: 38, distance: 63.6
click at [51, 38] on input "Trip ID" at bounding box center [46, 39] width 84 height 10
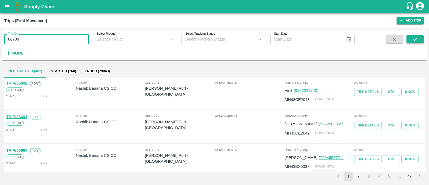
type input "86709"
click at [416, 40] on icon "submit" at bounding box center [415, 39] width 6 height 6
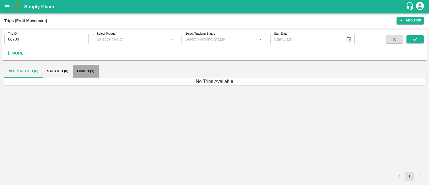
click at [87, 70] on button "Ended (1)" at bounding box center [86, 71] width 26 height 13
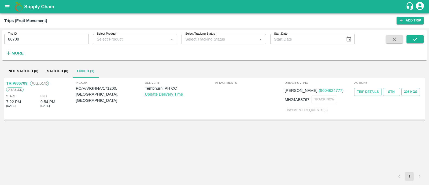
click at [22, 80] on div "TRIP/86709" at bounding box center [16, 83] width 21 height 6
click at [22, 83] on link "TRIP/86709" at bounding box center [16, 83] width 21 height 4
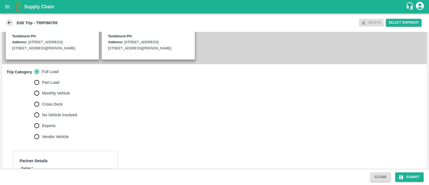
scroll to position [126, 0]
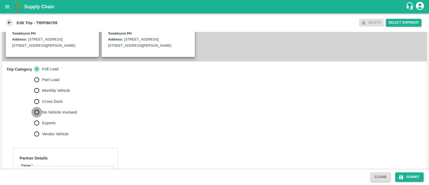
click at [38, 117] on input "No Vehicle Involved" at bounding box center [36, 112] width 11 height 11
radio input "true"
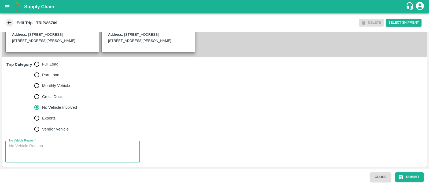
click at [32, 153] on textarea "No Vehicle Reason   *" at bounding box center [72, 151] width 127 height 17
click at [12, 145] on textarea "Fil ump" at bounding box center [72, 151] width 127 height 17
type textarea "Field Dump"
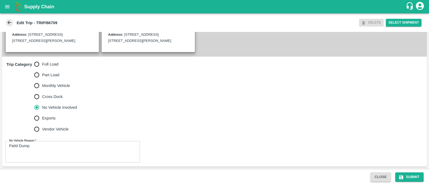
click at [133, 121] on div "Trip Category Full Load Part Load Monthly Vehicle Cross Dock No Vehicle Involve…" at bounding box center [214, 97] width 425 height 80
click at [400, 176] on icon "submit" at bounding box center [401, 176] width 5 height 5
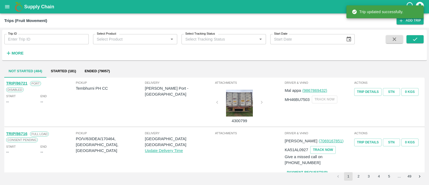
click at [58, 39] on input "Trip ID" at bounding box center [46, 39] width 84 height 10
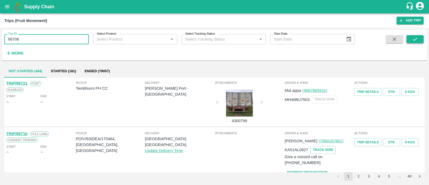
type input "86706"
click at [418, 41] on button "submit" at bounding box center [415, 39] width 17 height 8
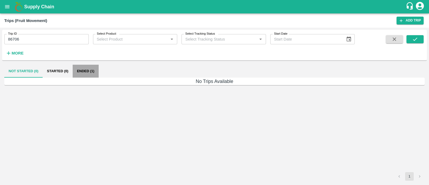
click at [83, 69] on button "Ended (1)" at bounding box center [86, 71] width 26 height 13
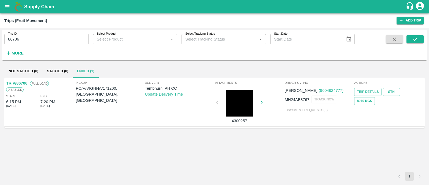
click at [26, 83] on link "TRIP/86706" at bounding box center [16, 83] width 21 height 4
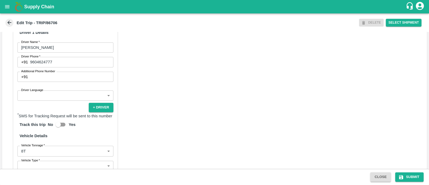
scroll to position [287, 0]
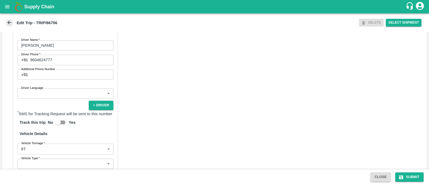
click at [58, 103] on body "Supply Chain Edit Trip - TRIP/86706 DELETE Select Shipment Trip Details Trip Ty…" at bounding box center [214, 92] width 429 height 185
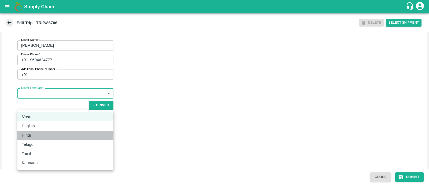
click at [40, 134] on div "Hindi" at bounding box center [65, 135] width 87 height 6
type input "hi"
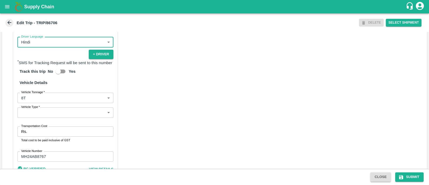
scroll to position [346, 0]
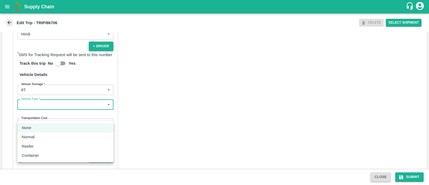
click at [49, 120] on body "Supply Chain Edit Trip - TRIP/86706 DELETE Select Shipment Trip Details Trip Ty…" at bounding box center [214, 92] width 429 height 185
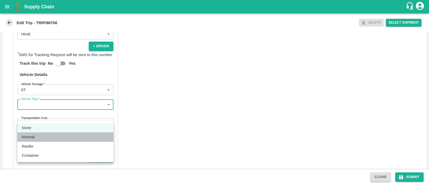
click at [44, 138] on div "Normal" at bounding box center [65, 137] width 87 height 6
type input "Normal"
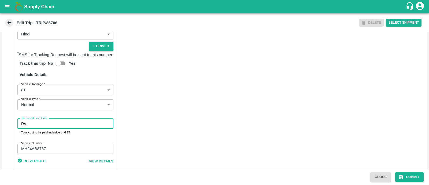
click at [44, 129] on input "Transportation Cost" at bounding box center [71, 124] width 84 height 10
type input "4000"
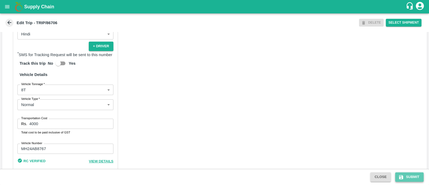
click at [405, 177] on button "Submit" at bounding box center [409, 176] width 28 height 9
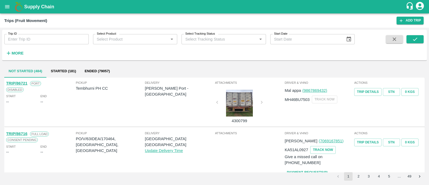
drag, startPoint x: 66, startPoint y: 32, endPoint x: 67, endPoint y: 39, distance: 7.3
click at [67, 39] on div "Trip ID Trip ID" at bounding box center [44, 37] width 89 height 14
click at [67, 39] on input "Trip ID" at bounding box center [46, 39] width 84 height 10
type input "86707"
click at [412, 39] on icon "submit" at bounding box center [415, 39] width 6 height 6
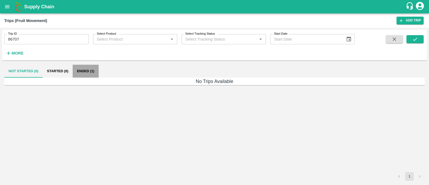
click at [82, 73] on button "Ended (1)" at bounding box center [86, 71] width 26 height 13
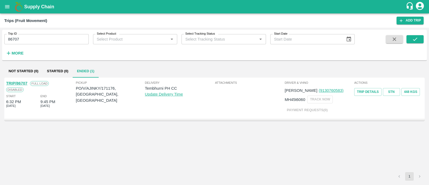
click at [25, 81] on link "TRIP/86707" at bounding box center [16, 83] width 21 height 4
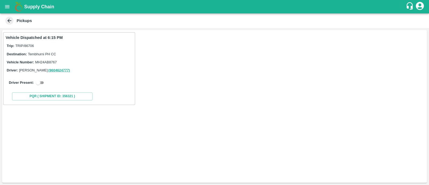
click at [43, 82] on input "checkbox" at bounding box center [37, 82] width 19 height 6
checkbox input "true"
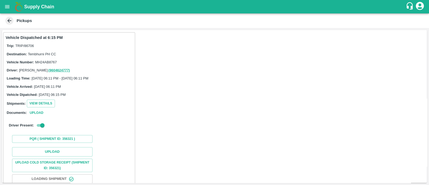
scroll to position [34, 0]
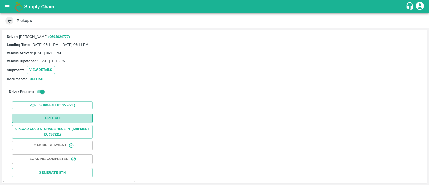
click at [56, 119] on button "Upload" at bounding box center [52, 117] width 80 height 9
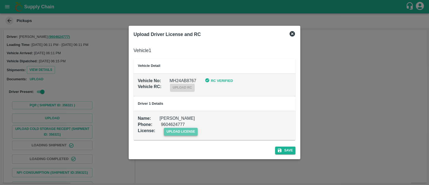
click at [169, 131] on span "upload license" at bounding box center [181, 132] width 34 height 8
click at [0, 0] on input "upload license" at bounding box center [0, 0] width 0 height 0
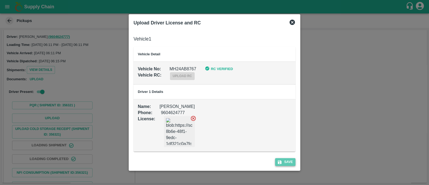
click at [290, 164] on button "Save" at bounding box center [285, 162] width 20 height 8
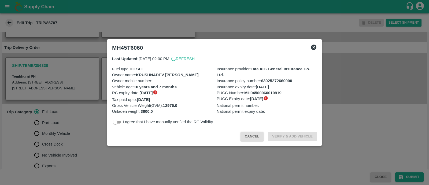
scroll to position [104, 0]
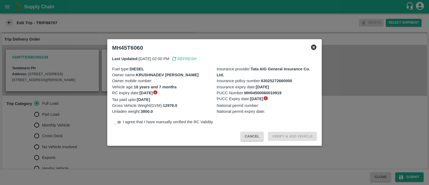
click at [121, 122] on input "checkbox" at bounding box center [115, 122] width 19 height 6
checkbox input "true"
drag, startPoint x: 286, startPoint y: 131, endPoint x: 291, endPoint y: 137, distance: 7.9
click at [291, 137] on div "Cancel Verify & Add Vehicle" at bounding box center [214, 135] width 209 height 16
click at [291, 137] on button "Verify & Add Vehicle" at bounding box center [292, 136] width 49 height 9
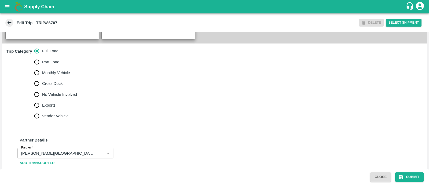
scroll to position [157, 0]
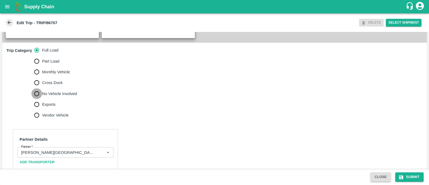
click at [35, 98] on input "No Vehicle Involved" at bounding box center [36, 93] width 11 height 11
radio input "true"
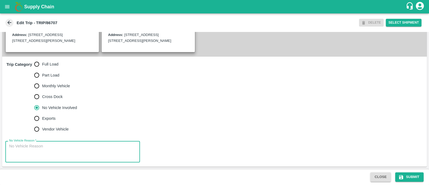
click at [23, 152] on textarea "No Vehicle Reason   *" at bounding box center [72, 151] width 127 height 17
click at [17, 145] on textarea "Fieeld Dump" at bounding box center [72, 151] width 127 height 17
type textarea "Field Dump"
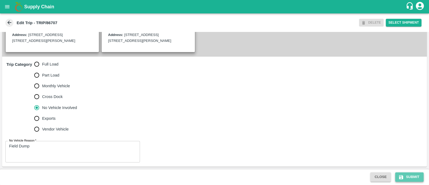
click at [396, 173] on button "Submit" at bounding box center [409, 176] width 28 height 9
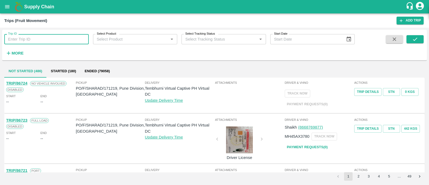
click at [63, 39] on input "Trip ID" at bounding box center [46, 39] width 84 height 10
type input "86704"
click at [419, 39] on button "submit" at bounding box center [415, 39] width 17 height 8
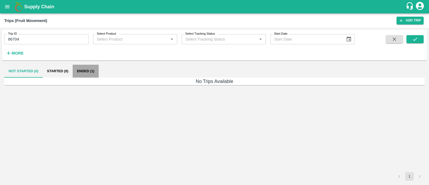
click at [87, 71] on button "Ended (1)" at bounding box center [86, 71] width 26 height 13
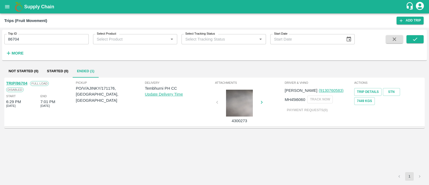
click at [24, 81] on link "TRIP/86704" at bounding box center [16, 83] width 21 height 4
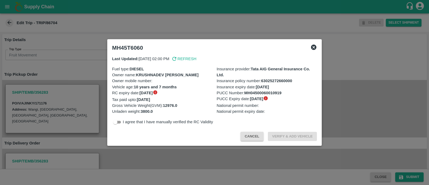
click at [123, 121] on p "I agree that I have manually verified the RC Validity" at bounding box center [168, 122] width 90 height 6
click at [120, 124] on input "checkbox" at bounding box center [115, 122] width 19 height 6
checkbox input "true"
click at [293, 136] on button "Verify & Add Vehicle" at bounding box center [292, 136] width 49 height 9
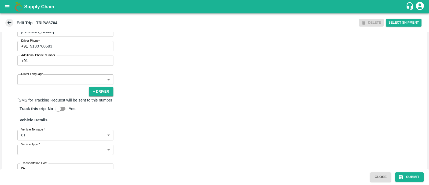
scroll to position [313, 0]
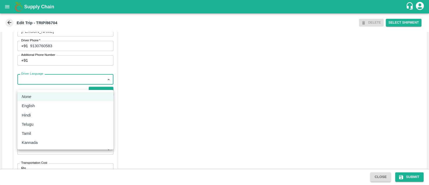
click at [55, 86] on body "Supply Chain Edit Trip - TRIP/86704 DELETE Select Shipment Trip Details Trip Ty…" at bounding box center [214, 92] width 429 height 185
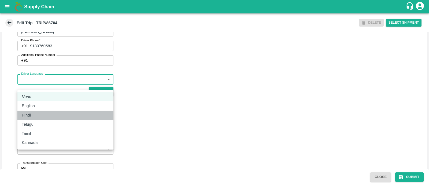
click at [47, 111] on li "Hindi" at bounding box center [65, 114] width 96 height 9
type input "hi"
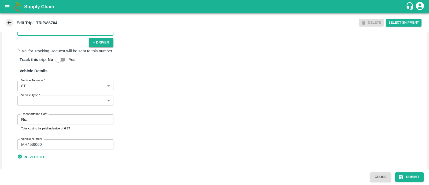
scroll to position [364, 0]
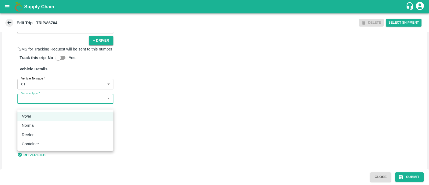
click at [53, 104] on body "Supply Chain Edit Trip - TRIP/86704 DELETE Select Shipment Trip Details Trip Ty…" at bounding box center [214, 92] width 429 height 185
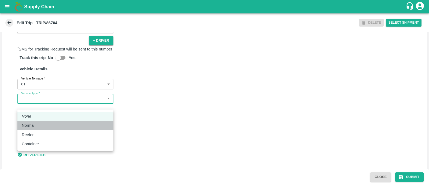
click at [52, 124] on div "Normal" at bounding box center [65, 125] width 87 height 6
type input "Normal"
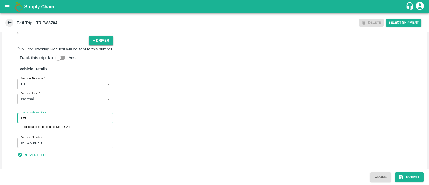
click at [52, 123] on input "Transportation Cost" at bounding box center [71, 118] width 84 height 10
type input "5000"
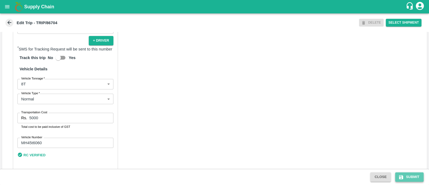
click at [415, 179] on button "Submit" at bounding box center [409, 176] width 28 height 9
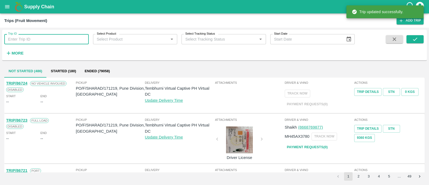
click at [53, 43] on input "Trip ID" at bounding box center [46, 39] width 84 height 10
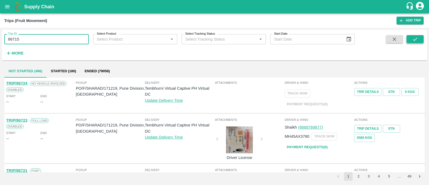
type input "86715"
click at [417, 41] on icon "submit" at bounding box center [415, 39] width 6 height 6
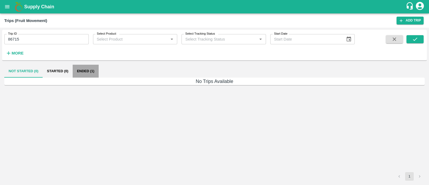
click at [86, 71] on button "Ended (1)" at bounding box center [86, 71] width 26 height 13
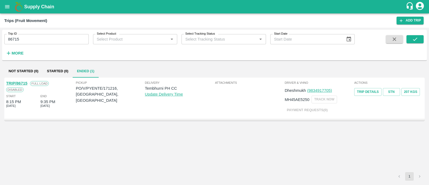
click at [24, 82] on link "TRIP/86715" at bounding box center [16, 83] width 21 height 4
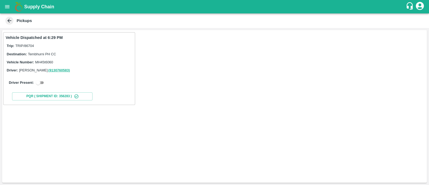
click at [45, 85] on input "checkbox" at bounding box center [37, 82] width 19 height 6
checkbox input "true"
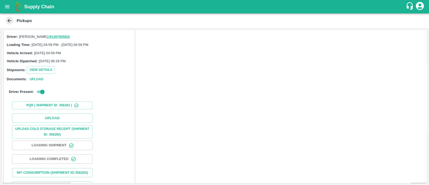
scroll to position [34, 0]
click at [54, 113] on button "Upload" at bounding box center [52, 117] width 80 height 9
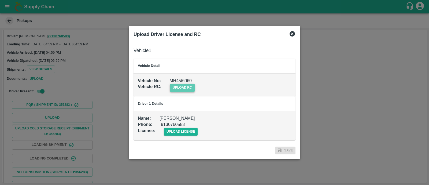
click at [183, 90] on span "upload rc" at bounding box center [182, 88] width 25 height 8
click at [0, 0] on input "upload rc" at bounding box center [0, 0] width 0 height 0
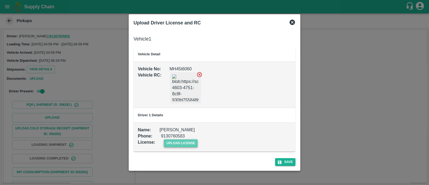
click at [181, 141] on span "upload license" at bounding box center [181, 143] width 34 height 8
click at [0, 0] on input "upload license" at bounding box center [0, 0] width 0 height 0
click at [295, 165] on button "Save" at bounding box center [285, 162] width 20 height 8
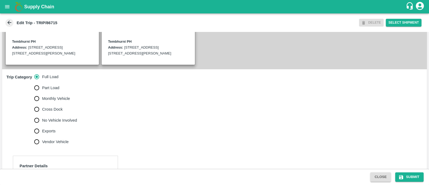
scroll to position [134, 0]
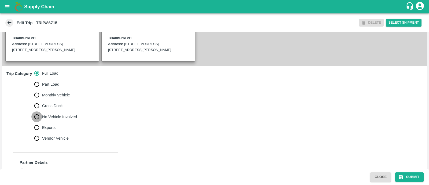
click at [41, 122] on input "No Vehicle Involved" at bounding box center [36, 116] width 11 height 11
radio input "true"
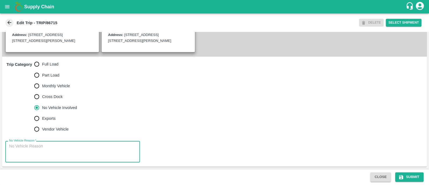
click at [35, 147] on textarea "No Vehicle Reason   *" at bounding box center [72, 151] width 127 height 17
type textarea "Field Dump"
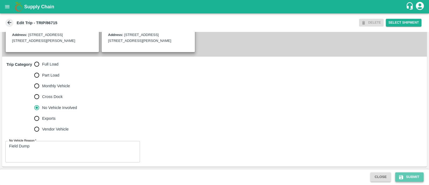
click at [404, 176] on button "Submit" at bounding box center [409, 176] width 28 height 9
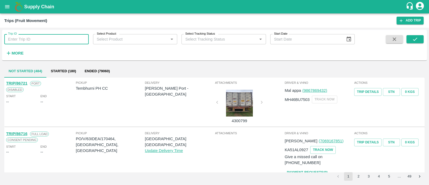
click at [33, 43] on input "Trip ID" at bounding box center [46, 39] width 84 height 10
type input "86714"
click at [418, 38] on button "submit" at bounding box center [415, 39] width 17 height 8
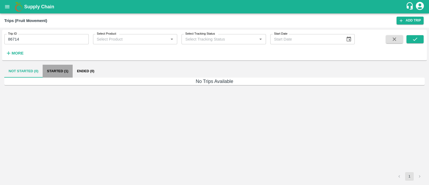
click at [57, 67] on button "Started (1)" at bounding box center [58, 71] width 30 height 13
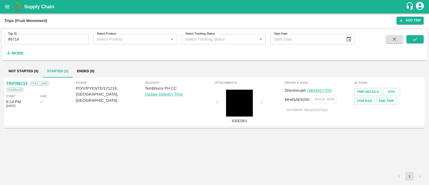
click at [27, 80] on div "Full Load" at bounding box center [37, 83] width 21 height 6
click at [25, 81] on link "TRIP/86714" at bounding box center [16, 83] width 21 height 4
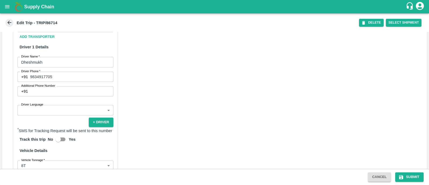
scroll to position [283, 0]
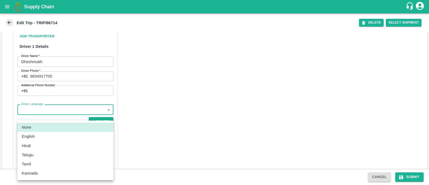
click at [44, 117] on body "Supply Chain Edit Trip - TRIP/86714 DELETE Select Shipment Trip Details Trip Ty…" at bounding box center [214, 92] width 429 height 185
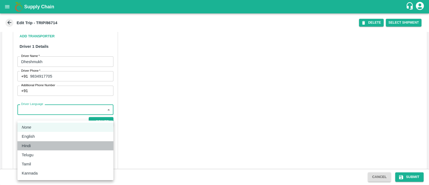
click at [40, 144] on div "Hindi" at bounding box center [65, 146] width 87 height 6
type input "hi"
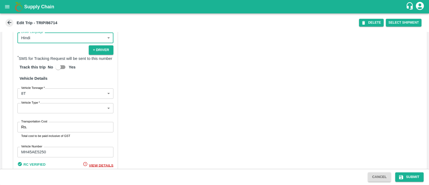
scroll to position [355, 0]
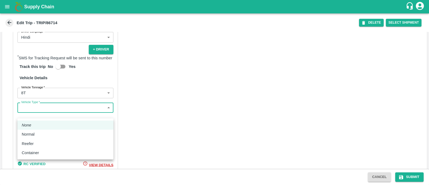
click at [54, 116] on body "Supply Chain Edit Trip - TRIP/86714 DELETE Select Shipment Trip Details Trip Ty…" at bounding box center [214, 92] width 429 height 185
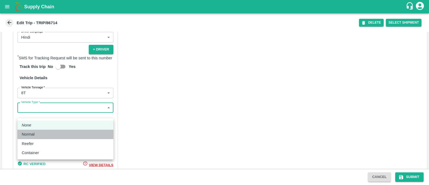
click at [49, 133] on div "Normal" at bounding box center [65, 134] width 87 height 6
type input "Normal"
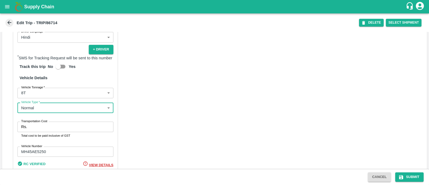
click at [49, 132] on input "Transportation Cost" at bounding box center [71, 126] width 84 height 10
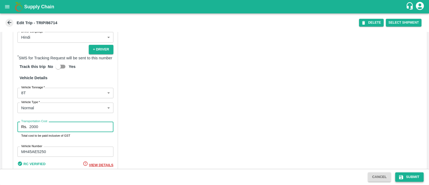
type input "2000"
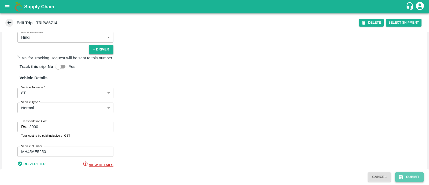
click at [400, 179] on icon "submit" at bounding box center [401, 177] width 4 height 4
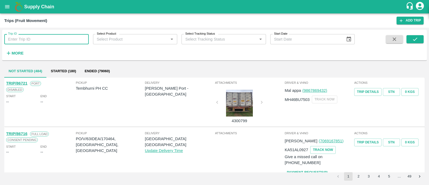
click at [54, 39] on input "Trip ID" at bounding box center [46, 39] width 84 height 10
paste input "171195"
paste input "text"
type input "1"
type input "86713"
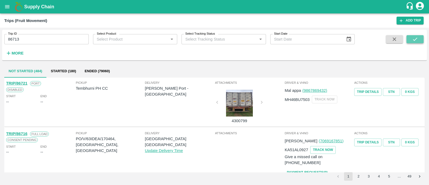
click at [409, 42] on button "submit" at bounding box center [415, 39] width 17 height 8
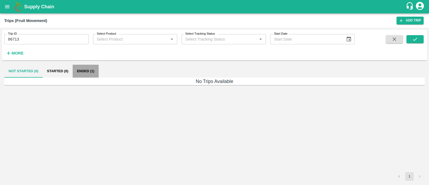
click at [92, 70] on button "Ended (1)" at bounding box center [86, 71] width 26 height 13
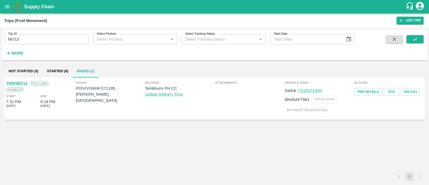
click at [24, 81] on link "TRIP/86713" at bounding box center [16, 83] width 21 height 4
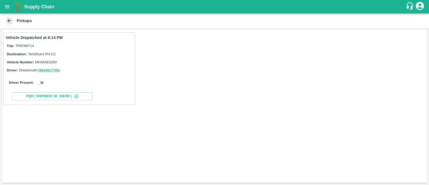
click at [43, 84] on input "checkbox" at bounding box center [37, 82] width 19 height 6
checkbox input "true"
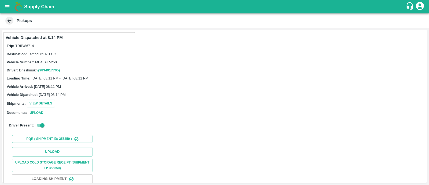
scroll to position [34, 0]
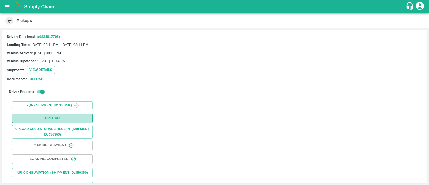
click at [50, 117] on button "Upload" at bounding box center [52, 117] width 80 height 9
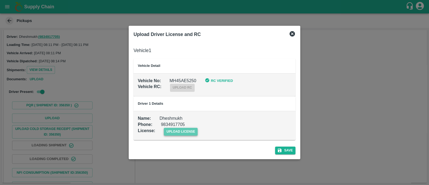
click at [172, 134] on span "upload license" at bounding box center [181, 132] width 34 height 8
click at [0, 0] on input "upload license" at bounding box center [0, 0] width 0 height 0
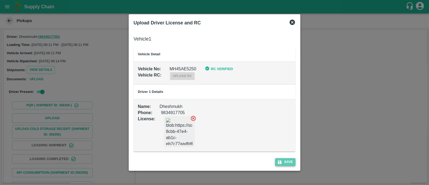
click at [279, 164] on icon "submit" at bounding box center [279, 162] width 5 height 5
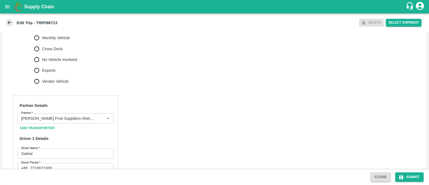
scroll to position [183, 0]
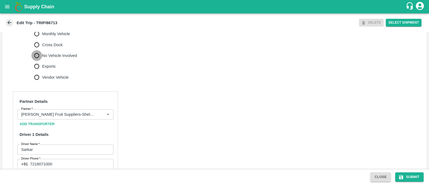
click at [36, 61] on input "No Vehicle Involved" at bounding box center [36, 55] width 11 height 11
radio input "true"
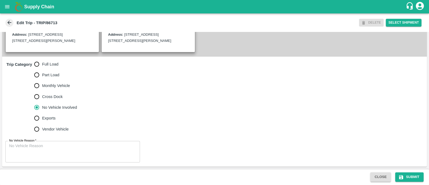
scroll to position [142, 0]
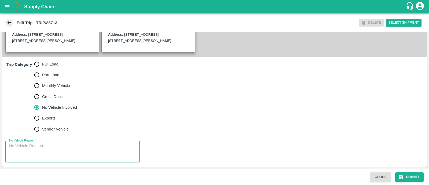
click at [53, 152] on textarea "No Vehicle Reason   *" at bounding box center [72, 151] width 127 height 17
type textarea "Field Dump"
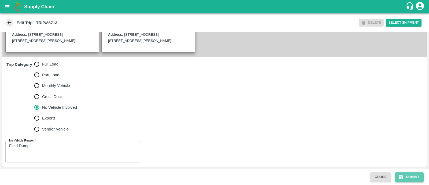
click at [415, 178] on button "Submit" at bounding box center [409, 176] width 28 height 9
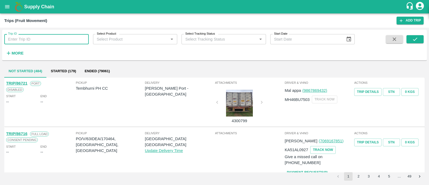
click at [67, 42] on input "Trip ID" at bounding box center [46, 39] width 84 height 10
paste input "171195"
type input "1"
type input "86712"
click at [420, 37] on button "submit" at bounding box center [415, 39] width 17 height 8
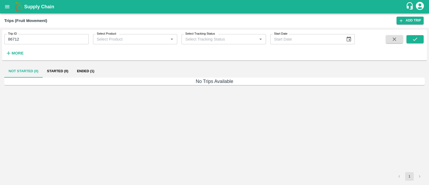
click at [86, 73] on button "Ended (1)" at bounding box center [86, 71] width 26 height 13
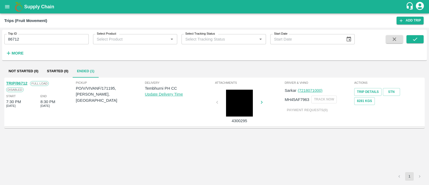
click at [20, 82] on link "TRIP/86712" at bounding box center [16, 83] width 21 height 4
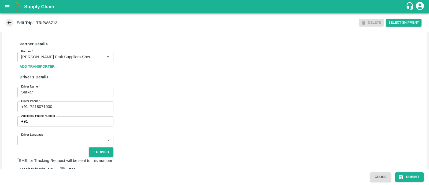
scroll to position [243, 0]
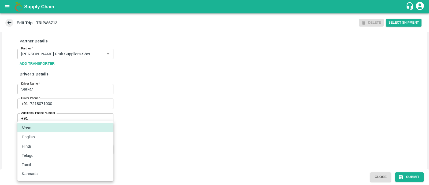
click at [41, 146] on body "Supply Chain Edit Trip - TRIP/86712 DELETE Select Shipment Trip Details Trip Ty…" at bounding box center [214, 92] width 429 height 185
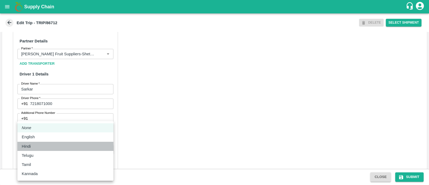
click at [41, 150] on li "Hindi" at bounding box center [65, 146] width 96 height 9
type input "hi"
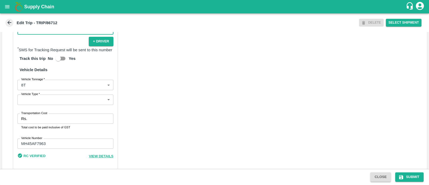
scroll to position [351, 0]
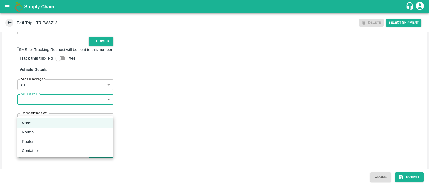
click at [56, 113] on body "Supply Chain Edit Trip - TRIP/86712 DELETE Select Shipment Trip Details Trip Ty…" at bounding box center [214, 92] width 429 height 185
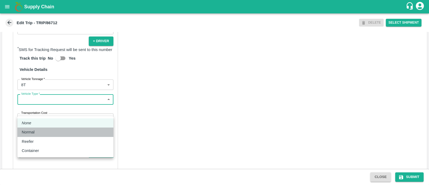
click at [54, 132] on div "Normal" at bounding box center [65, 132] width 87 height 6
type input "Normal"
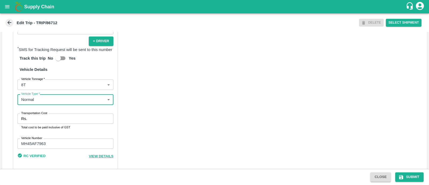
click at [54, 124] on input "Transportation Cost" at bounding box center [71, 118] width 84 height 10
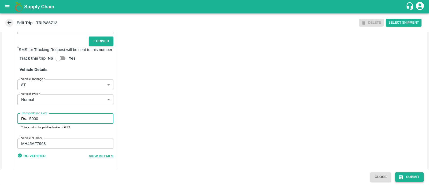
type input "5000"
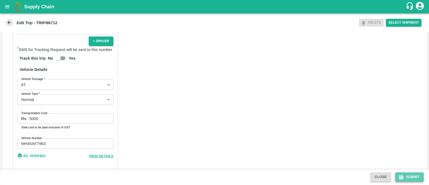
click at [410, 173] on button "Submit" at bounding box center [409, 176] width 28 height 9
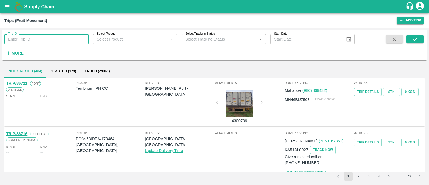
click at [71, 40] on input "Trip ID" at bounding box center [46, 39] width 84 height 10
paste input "171136"
type input "1"
type input "86701"
click at [414, 42] on button "submit" at bounding box center [415, 39] width 17 height 8
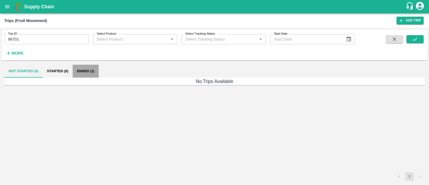
click at [85, 67] on button "Ended (1)" at bounding box center [86, 71] width 26 height 13
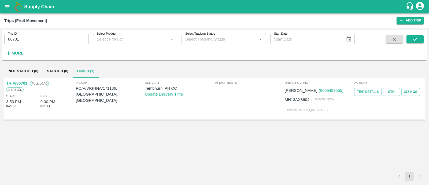
click at [22, 82] on link "TRIP/86701" at bounding box center [16, 83] width 21 height 4
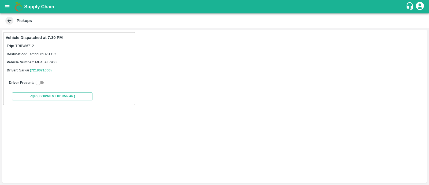
click at [42, 85] on input "checkbox" at bounding box center [37, 82] width 19 height 6
checkbox input "true"
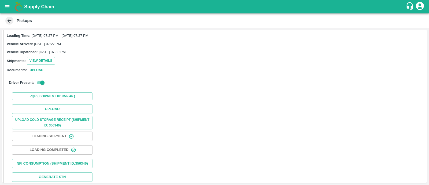
scroll to position [53, 0]
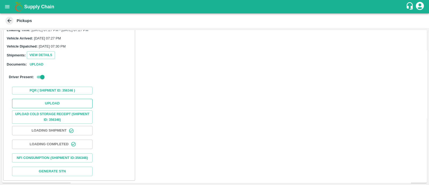
click at [46, 99] on button "Upload" at bounding box center [52, 103] width 80 height 9
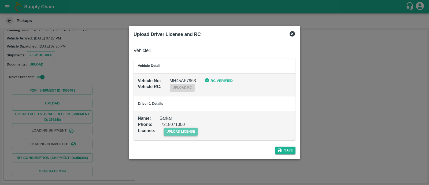
click at [177, 128] on span "upload license" at bounding box center [181, 132] width 34 height 8
click at [0, 0] on input "upload license" at bounding box center [0, 0] width 0 height 0
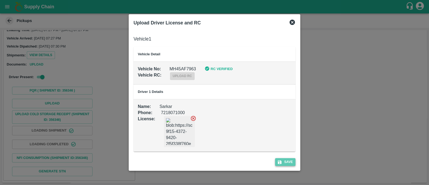
click at [284, 158] on button "Save" at bounding box center [285, 162] width 20 height 8
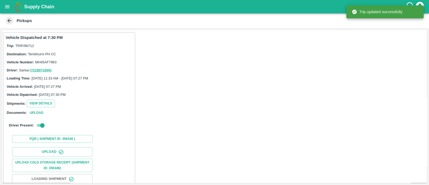
scroll to position [67, 0]
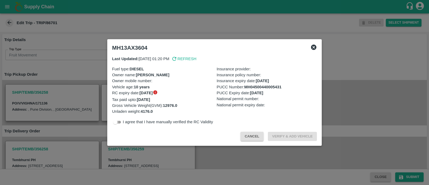
click at [114, 121] on input "checkbox" at bounding box center [115, 122] width 19 height 6
checkbox input "true"
click at [294, 137] on button "Verify & Add Vehicle" at bounding box center [292, 136] width 49 height 9
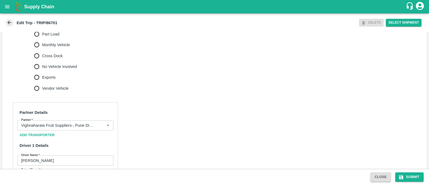
scroll to position [177, 0]
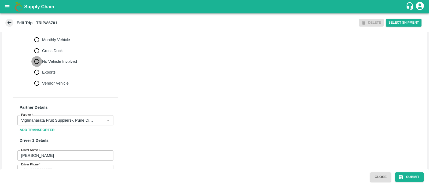
click at [40, 67] on input "No Vehicle Involved" at bounding box center [36, 61] width 11 height 11
radio input "true"
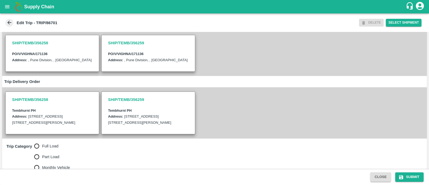
scroll to position [142, 0]
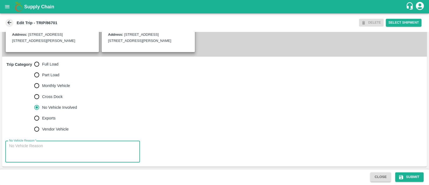
click at [36, 157] on textarea "No Vehicle Reason   *" at bounding box center [72, 151] width 127 height 17
type textarea "F"
type textarea "Field Dump"
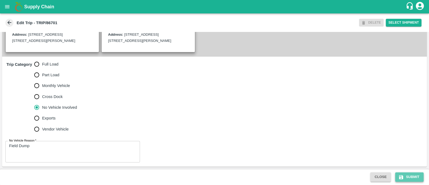
click at [409, 172] on button "Submit" at bounding box center [409, 176] width 28 height 9
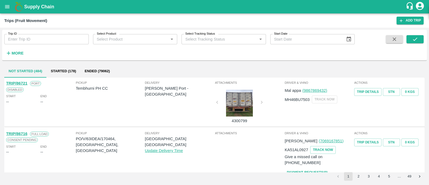
click at [61, 32] on div "Trip ID Trip ID" at bounding box center [44, 37] width 89 height 14
click at [61, 37] on input "Trip ID" at bounding box center [46, 39] width 84 height 10
type input "86698"
click at [410, 38] on button "submit" at bounding box center [415, 39] width 17 height 8
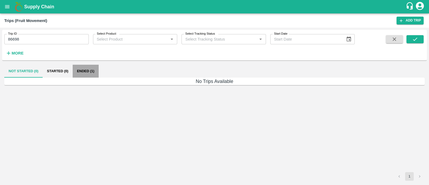
click at [93, 76] on button "Ended (1)" at bounding box center [86, 71] width 26 height 13
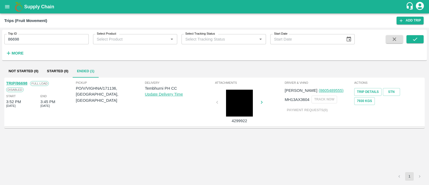
click at [27, 84] on div "Full Load" at bounding box center [37, 83] width 21 height 6
click at [25, 83] on link "TRIP/86698" at bounding box center [16, 83] width 21 height 4
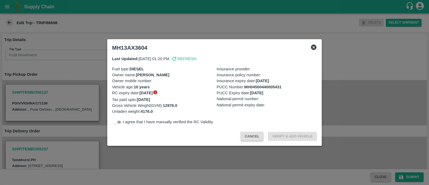
click at [120, 121] on input "checkbox" at bounding box center [115, 122] width 19 height 6
checkbox input "true"
click at [288, 139] on button "Verify & Add Vehicle" at bounding box center [292, 136] width 49 height 9
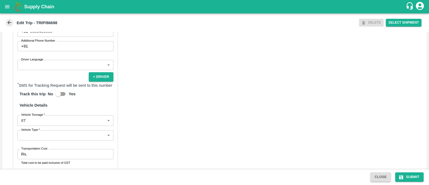
scroll to position [316, 0]
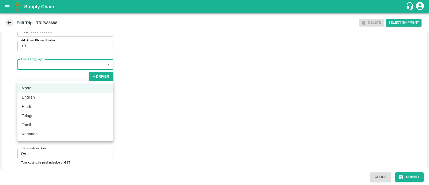
click at [54, 80] on body "Supply Chain Edit Trip - TRIP/86698 DELETE Select Shipment Trip Details Trip Ty…" at bounding box center [214, 92] width 429 height 185
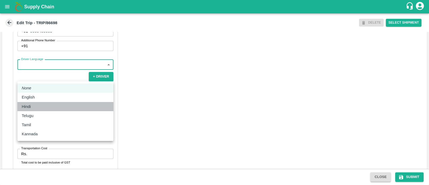
click at [39, 103] on li "Hindi" at bounding box center [65, 106] width 96 height 9
type input "hi"
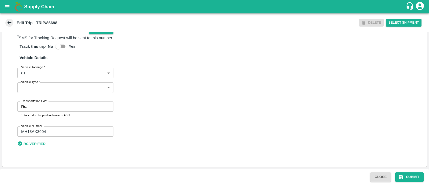
scroll to position [374, 0]
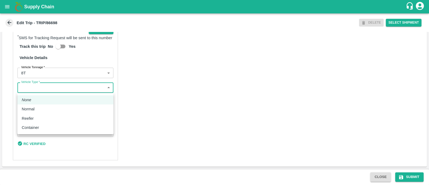
click at [46, 86] on body "Supply Chain Edit Trip - TRIP/86698 DELETE Select Shipment Trip Details Trip Ty…" at bounding box center [214, 92] width 429 height 185
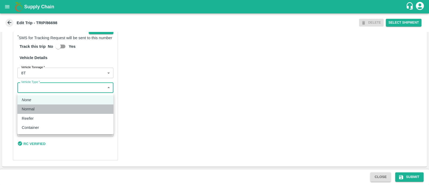
click at [40, 110] on div "Normal" at bounding box center [65, 109] width 87 height 6
type input "Normal"
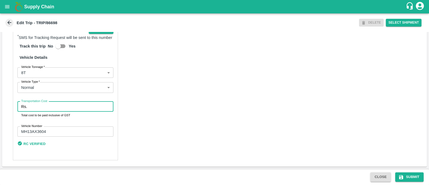
click at [45, 108] on input "Transportation Cost" at bounding box center [71, 106] width 84 height 10
type input "4000"
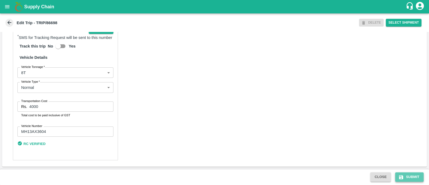
click at [410, 179] on button "Submit" at bounding box center [409, 176] width 28 height 9
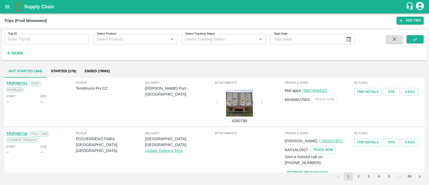
click at [27, 41] on input "Trip ID" at bounding box center [46, 39] width 84 height 10
type input "86700"
click at [413, 39] on icon "submit" at bounding box center [415, 39] width 6 height 6
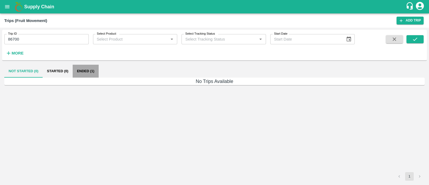
click at [89, 70] on button "Ended (1)" at bounding box center [86, 71] width 26 height 13
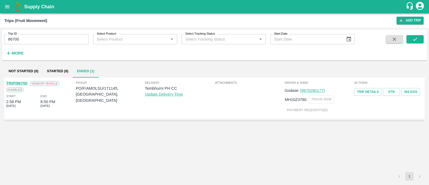
click at [24, 82] on link "TRIP/86700" at bounding box center [16, 83] width 21 height 4
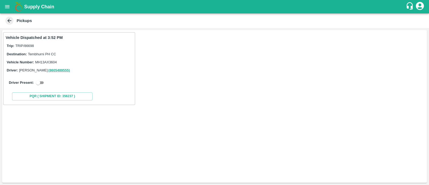
click at [43, 83] on input "checkbox" at bounding box center [37, 82] width 19 height 6
checkbox input "true"
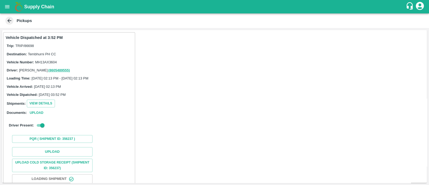
scroll to position [34, 0]
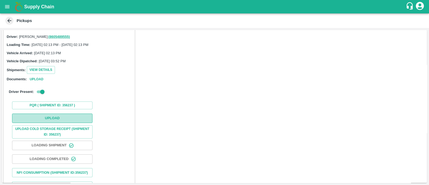
click at [76, 113] on button "Upload" at bounding box center [52, 117] width 80 height 9
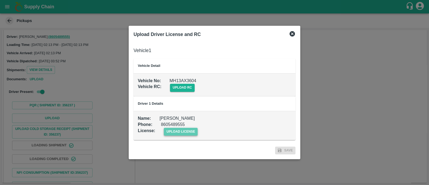
click at [179, 129] on span "upload license" at bounding box center [181, 132] width 34 height 8
click at [0, 0] on input "upload license" at bounding box center [0, 0] width 0 height 0
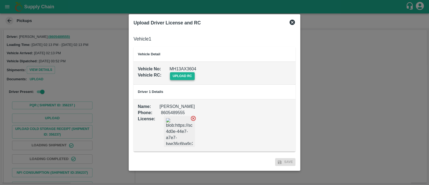
click at [190, 77] on span "upload rc" at bounding box center [182, 76] width 25 height 8
click at [0, 0] on input "upload rc" at bounding box center [0, 0] width 0 height 0
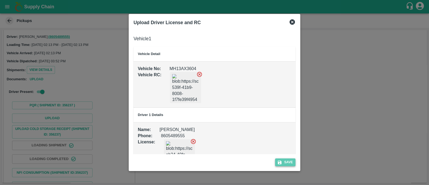
click at [290, 163] on button "Save" at bounding box center [285, 162] width 20 height 8
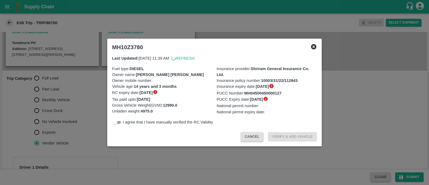
scroll to position [136, 0]
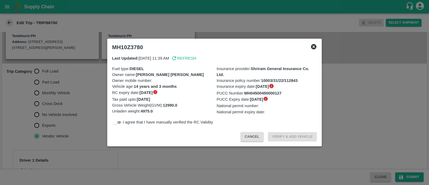
click at [118, 123] on input "checkbox" at bounding box center [115, 122] width 19 height 6
checkbox input "true"
click at [280, 137] on button "Verify & Add Vehicle" at bounding box center [292, 136] width 49 height 9
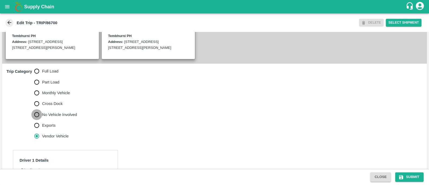
click at [40, 118] on input "No Vehicle Involved" at bounding box center [36, 114] width 11 height 11
radio input "true"
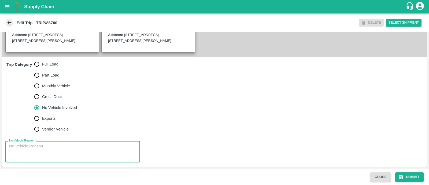
click at [35, 145] on textarea "No Vehicle Reason   *" at bounding box center [72, 151] width 127 height 17
type textarea "Field Dump"
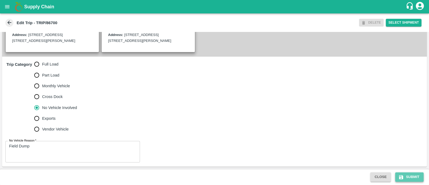
click at [405, 173] on button "Submit" at bounding box center [409, 176] width 28 height 9
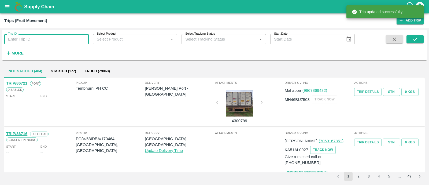
click at [54, 38] on input "Trip ID" at bounding box center [46, 39] width 84 height 10
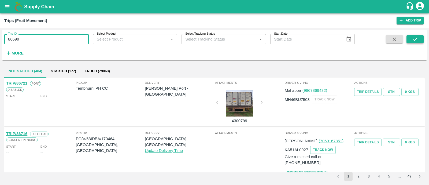
type input "86699"
click at [409, 42] on button "submit" at bounding box center [415, 39] width 17 height 8
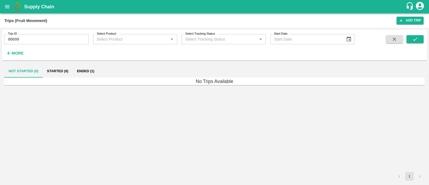
click at [94, 74] on button "Ended (1)" at bounding box center [86, 71] width 26 height 13
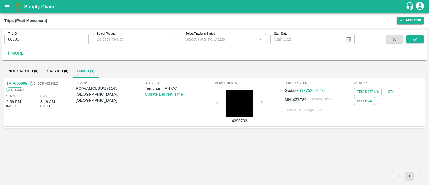
click at [22, 83] on link "TRIP/86699" at bounding box center [16, 83] width 21 height 4
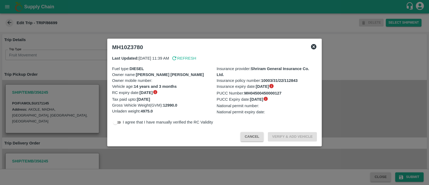
click at [119, 121] on input "checkbox" at bounding box center [115, 122] width 19 height 6
checkbox input "true"
click at [286, 138] on button "Verify & Add Vehicle" at bounding box center [292, 136] width 49 height 9
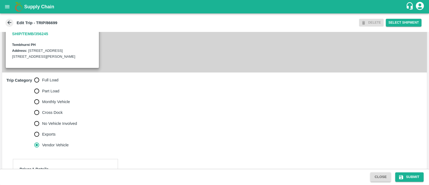
scroll to position [126, 0]
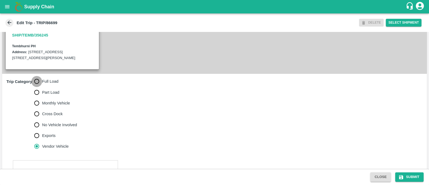
click at [36, 87] on input "Full Load" at bounding box center [36, 81] width 11 height 11
radio input "true"
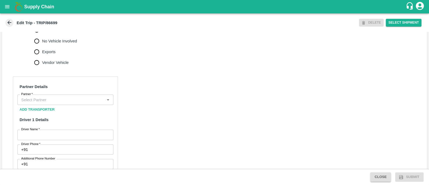
scroll to position [213, 0]
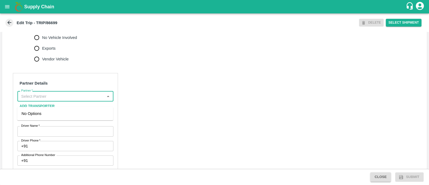
click at [53, 98] on input "Partner   *" at bounding box center [61, 96] width 84 height 7
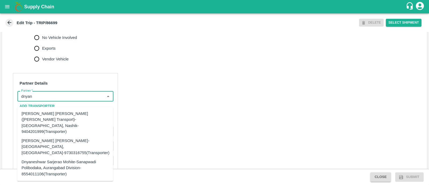
click at [44, 138] on div "Dnyaneshwar Vitthal Godse-Kandar, Solapur-9730316755(Transporter)" at bounding box center [65, 147] width 88 height 18
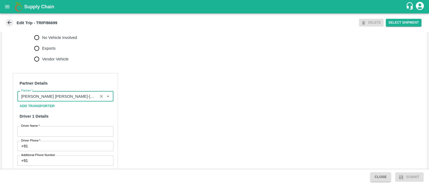
type input "Dnyaneshwar Vitthal Godse-Kandar, Solapur-9730316755(Transporter)"
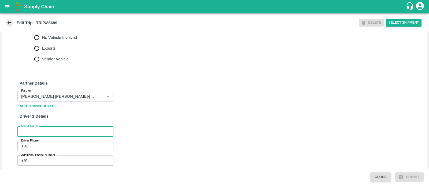
click at [44, 136] on input "Driver Name   *" at bounding box center [65, 131] width 96 height 10
type input "Godase"
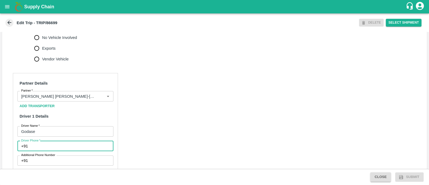
click at [67, 151] on input "Driver Phone   *" at bounding box center [71, 146] width 83 height 10
type input "9975280177"
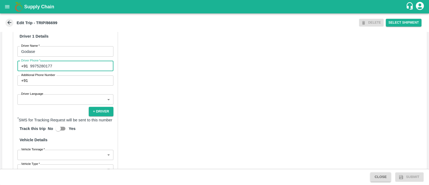
scroll to position [305, 0]
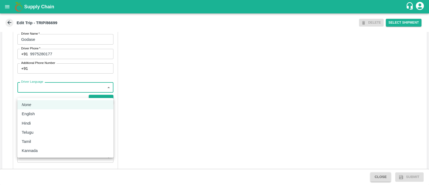
click at [76, 98] on body "Supply Chain Edit Trip - TRIP/86699 DELETE Select Shipment Trip Details Trip Ty…" at bounding box center [214, 92] width 429 height 185
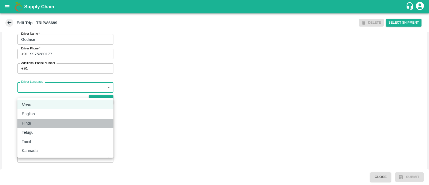
click at [55, 125] on div "Hindi" at bounding box center [65, 123] width 87 height 6
type input "hi"
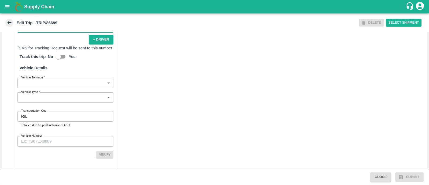
scroll to position [365, 0]
click at [56, 85] on body "Supply Chain Edit Trip - TRIP/86699 DELETE Select Shipment Trip Details Trip Ty…" at bounding box center [214, 92] width 429 height 185
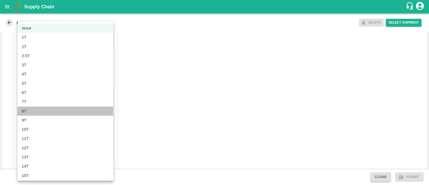
click at [43, 110] on div "8T" at bounding box center [65, 111] width 87 height 6
type input "8000"
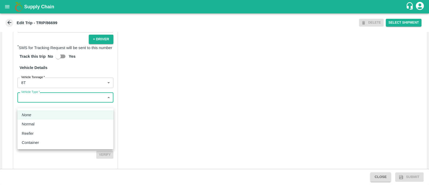
click at [38, 101] on body "Supply Chain Edit Trip - TRIP/86699 DELETE Select Shipment Trip Details Trip Ty…" at bounding box center [214, 92] width 429 height 185
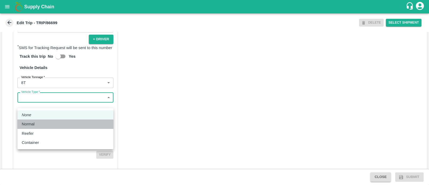
click at [36, 123] on div "Normal" at bounding box center [30, 124] width 16 height 6
type input "Normal"
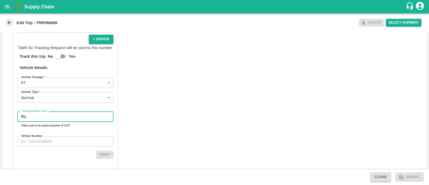
click at [36, 121] on input "Transportation Cost" at bounding box center [71, 116] width 84 height 10
type input "4976"
click at [68, 146] on input "Vehicle Number" at bounding box center [65, 141] width 96 height 10
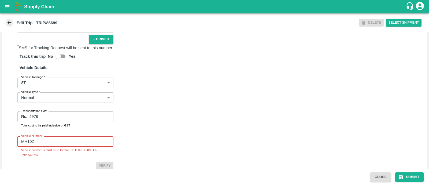
type input "MH10Z3780"
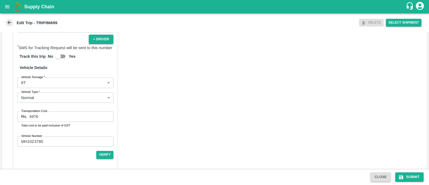
click at [102, 165] on div "Partner Details Partner   * Partner Add Transporter Driver 1 Details Driver Nam…" at bounding box center [65, 46] width 105 height 251
click at [108, 156] on button "Verify" at bounding box center [104, 155] width 17 height 8
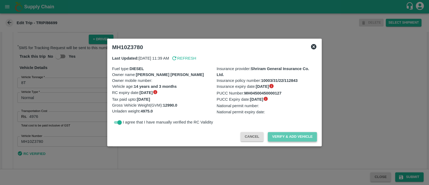
click at [298, 137] on button "Verify & Add Vehicle" at bounding box center [292, 136] width 49 height 9
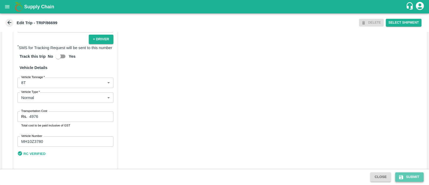
click at [408, 178] on button "Submit" at bounding box center [409, 176] width 28 height 9
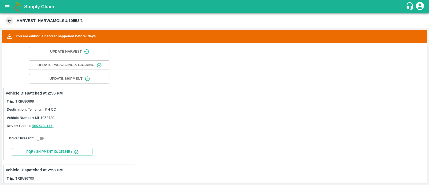
scroll to position [47, 0]
click at [41, 138] on input "checkbox" at bounding box center [37, 137] width 19 height 6
checkbox input "true"
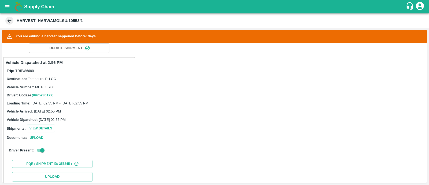
scroll to position [76, 0]
click at [55, 172] on button "Upload" at bounding box center [52, 176] width 80 height 9
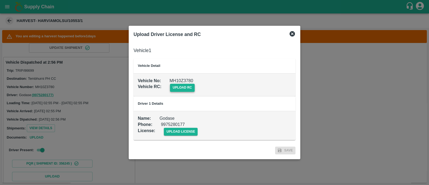
drag, startPoint x: 182, startPoint y: 94, endPoint x: 185, endPoint y: 90, distance: 4.6
click at [185, 90] on td "Vehicle No : MH10Z3780 Vehicle RC : upload rc" at bounding box center [215, 84] width 162 height 23
click at [185, 90] on span "upload rc" at bounding box center [182, 88] width 25 height 8
click at [0, 0] on input "upload rc" at bounding box center [0, 0] width 0 height 0
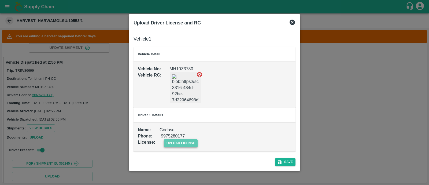
click at [179, 142] on span "upload license" at bounding box center [181, 143] width 34 height 8
click at [0, 0] on input "upload license" at bounding box center [0, 0] width 0 height 0
click at [287, 158] on button "Save" at bounding box center [285, 162] width 20 height 8
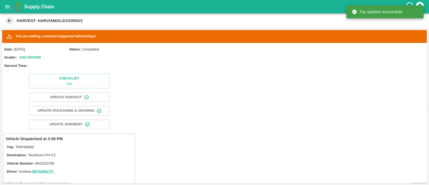
scroll to position [112, 0]
